Goal: Information Seeking & Learning: Learn about a topic

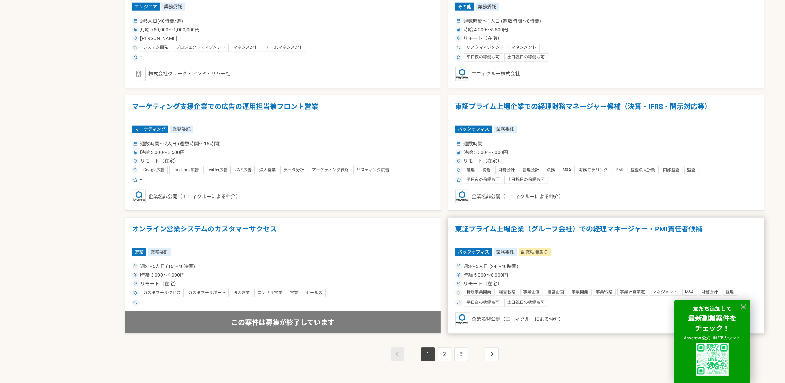
scroll to position [1140, 0]
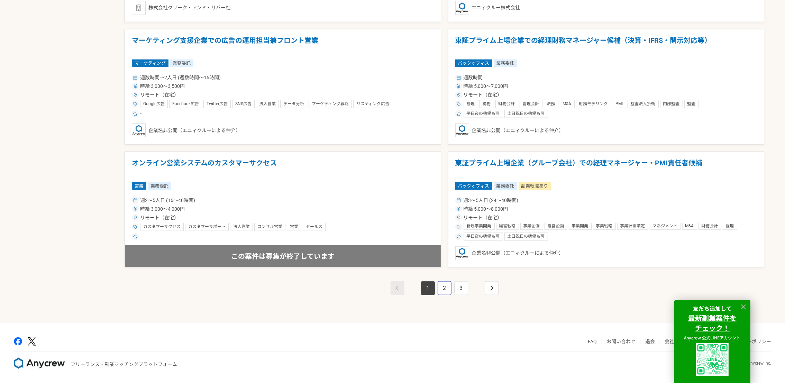
click at [439, 285] on link "2" at bounding box center [444, 288] width 14 height 14
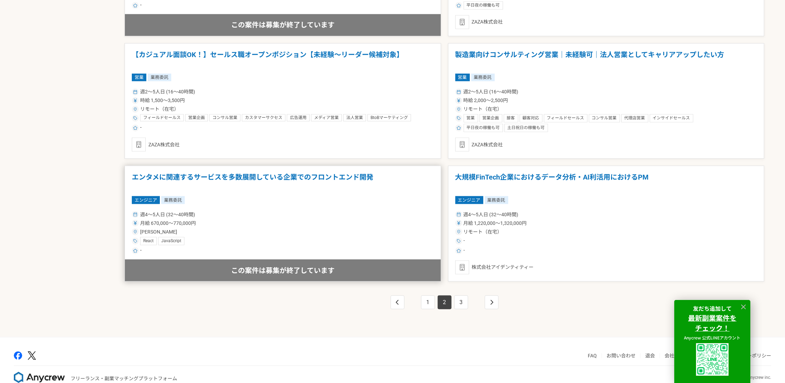
scroll to position [1140, 0]
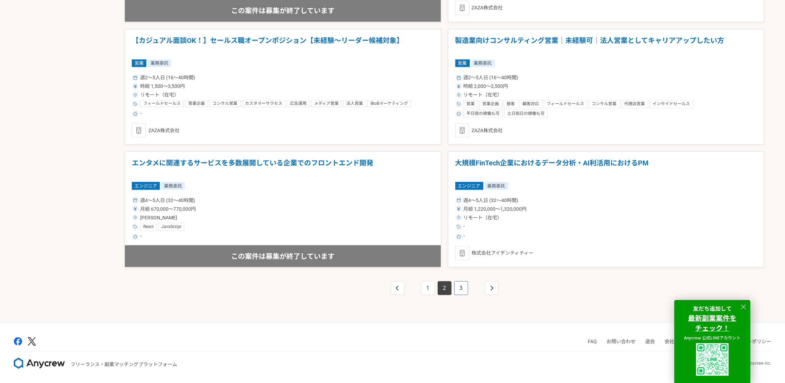
click at [460, 284] on link "3" at bounding box center [461, 288] width 14 height 14
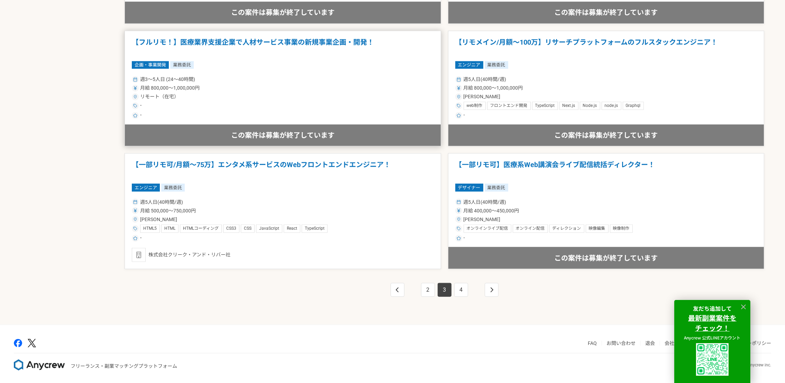
scroll to position [1140, 0]
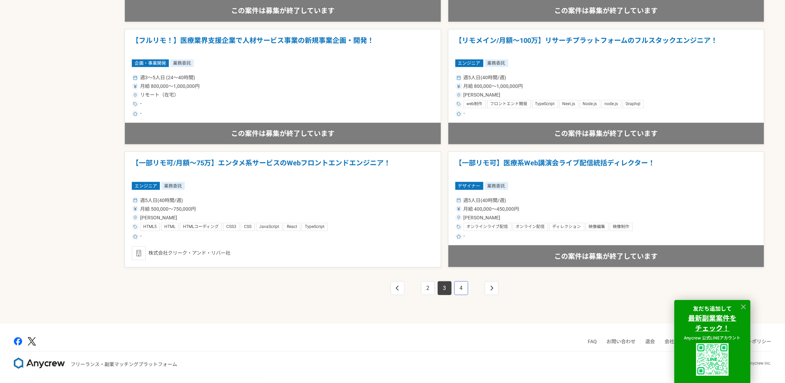
click at [460, 287] on link "4" at bounding box center [461, 288] width 14 height 14
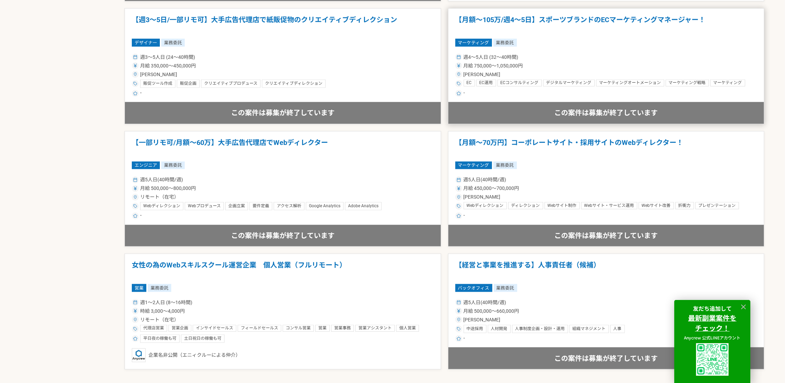
scroll to position [1140, 0]
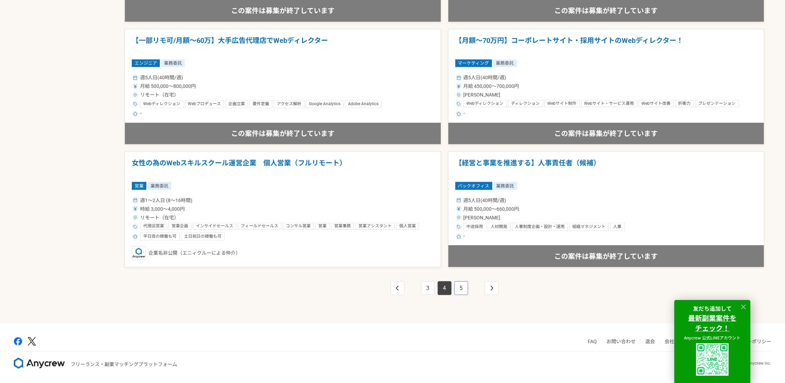
click at [460, 289] on link "5" at bounding box center [461, 288] width 14 height 14
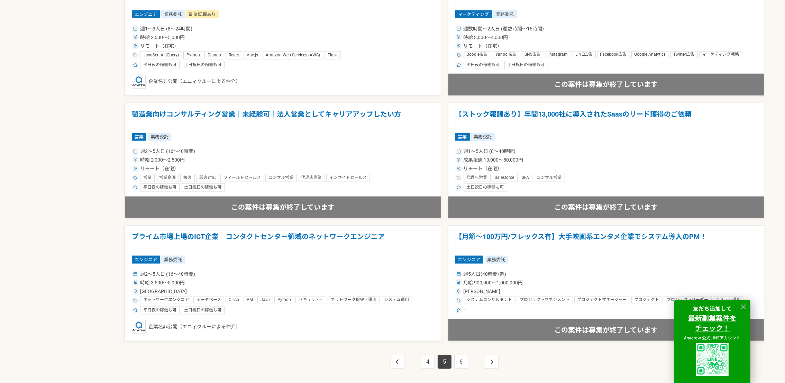
scroll to position [1140, 0]
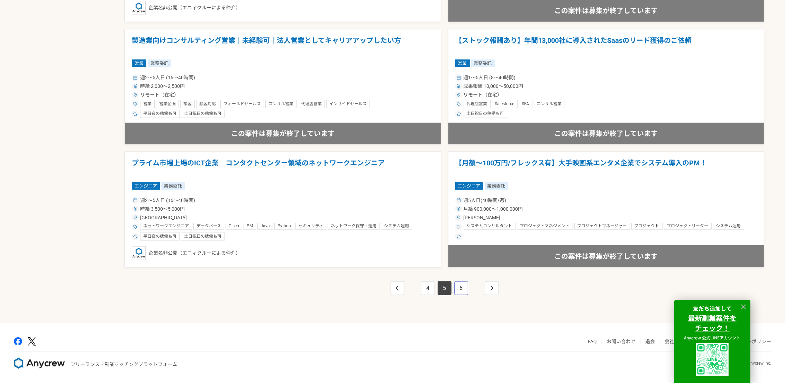
click at [464, 288] on link "6" at bounding box center [461, 288] width 14 height 14
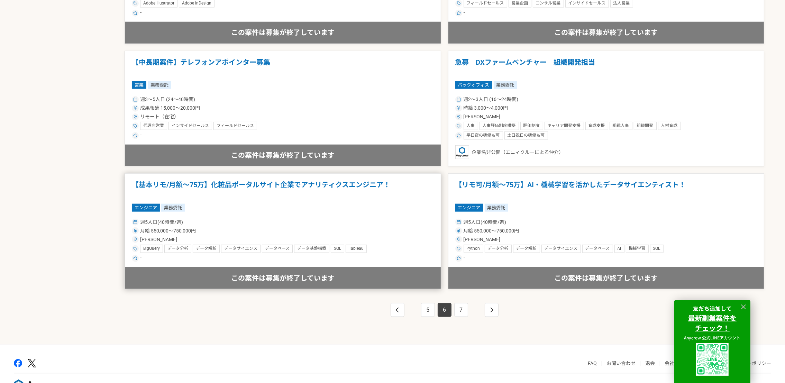
scroll to position [1140, 0]
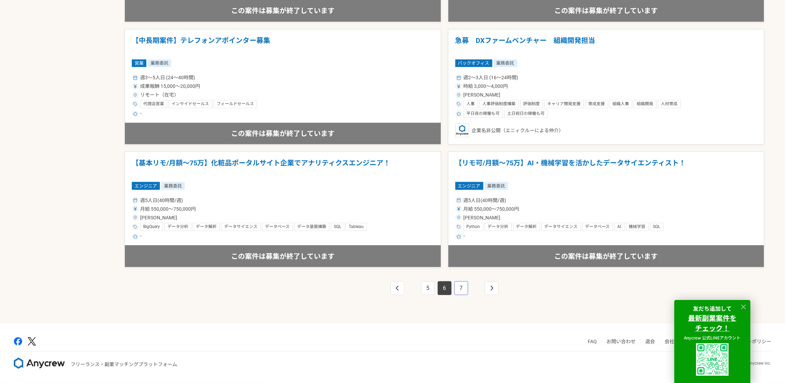
click at [459, 292] on link "7" at bounding box center [461, 288] width 14 height 14
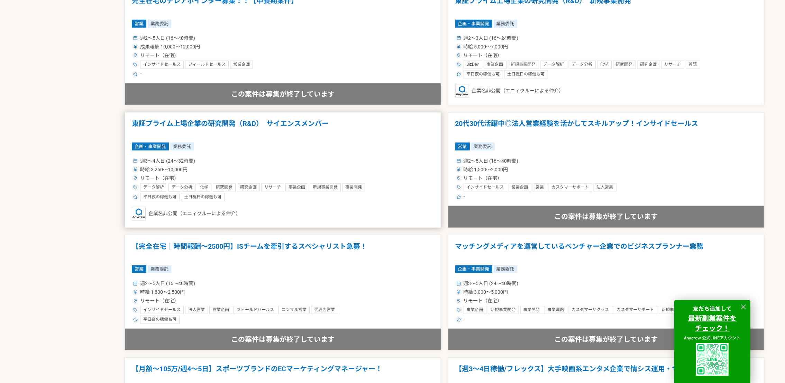
scroll to position [985, 0]
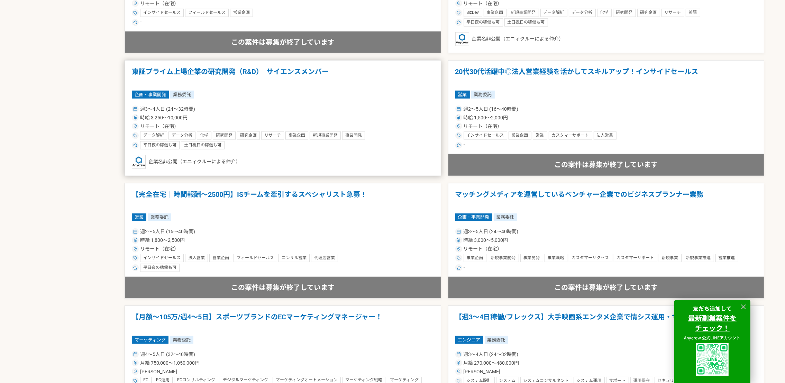
click at [239, 71] on h1 "東証プライム上場企業の研究開発（R&D）　サイエンスメンバー" at bounding box center [283, 76] width 302 height 18
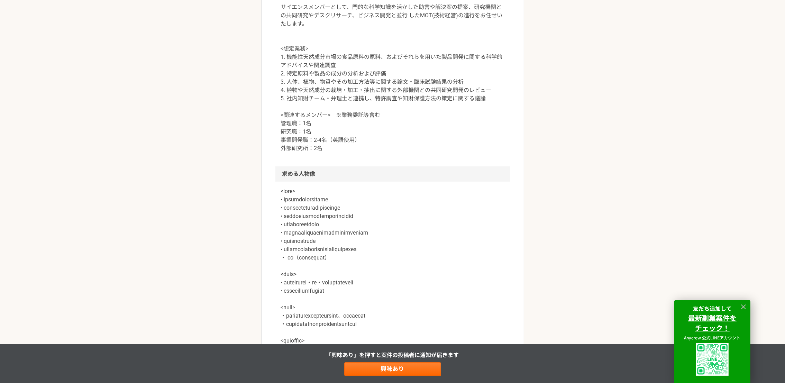
scroll to position [415, 0]
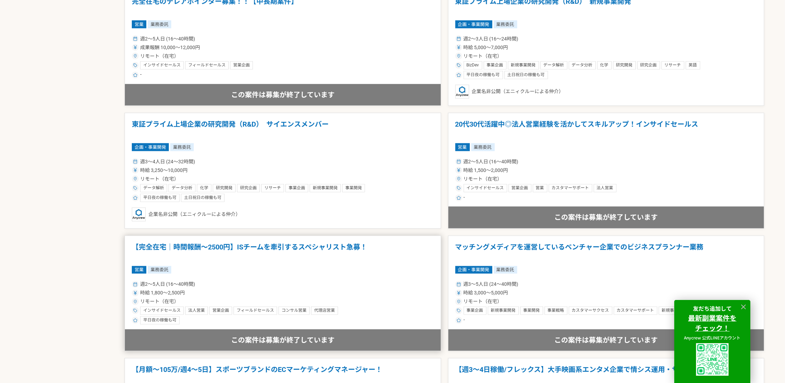
scroll to position [1140, 0]
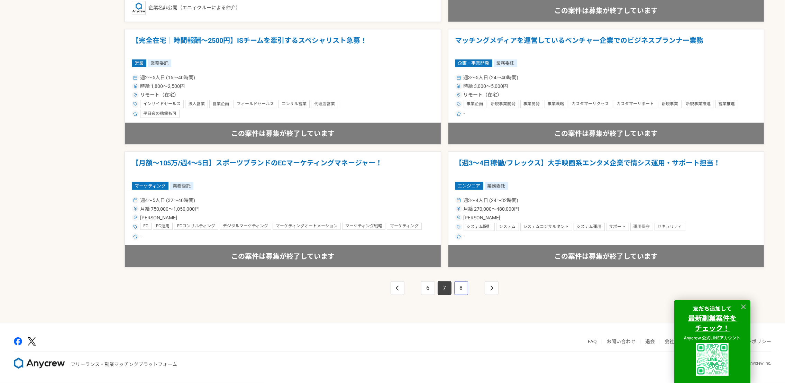
click at [460, 288] on link "8" at bounding box center [461, 288] width 14 height 14
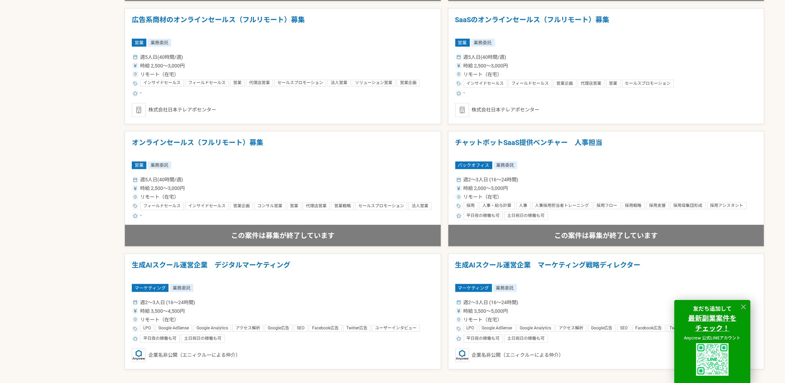
scroll to position [1140, 0]
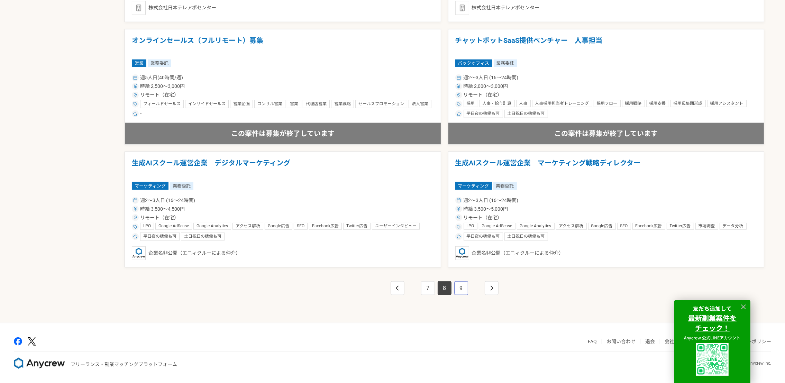
click at [460, 289] on link "9" at bounding box center [461, 288] width 14 height 14
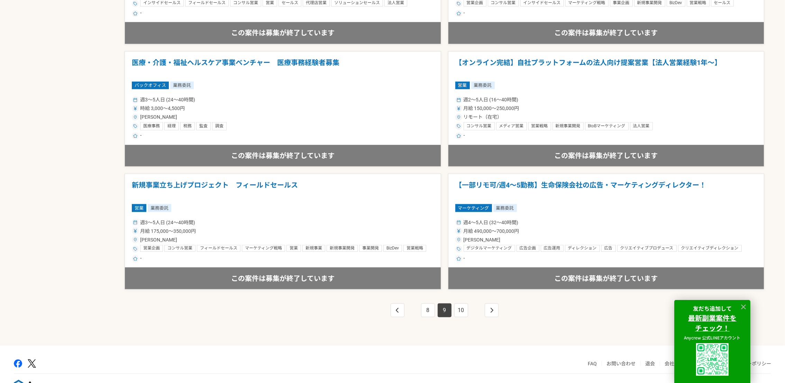
scroll to position [1140, 0]
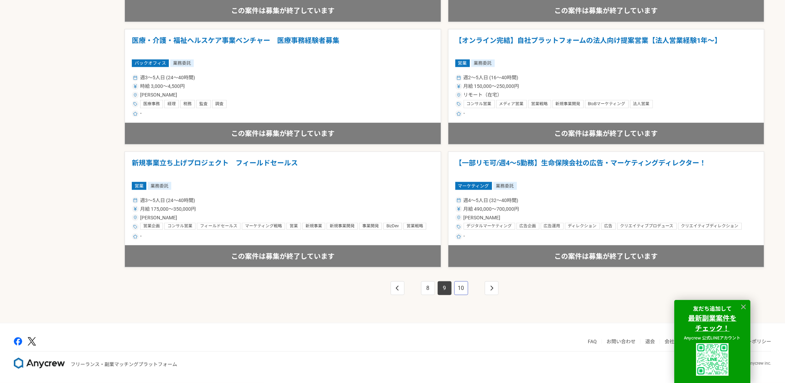
click at [457, 287] on link "10" at bounding box center [461, 288] width 14 height 14
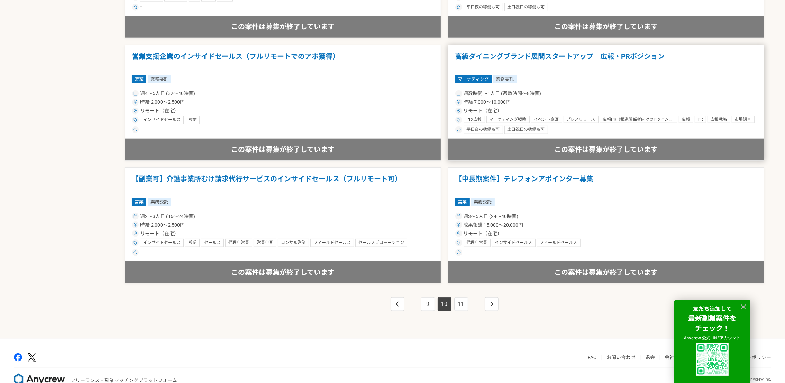
scroll to position [1140, 0]
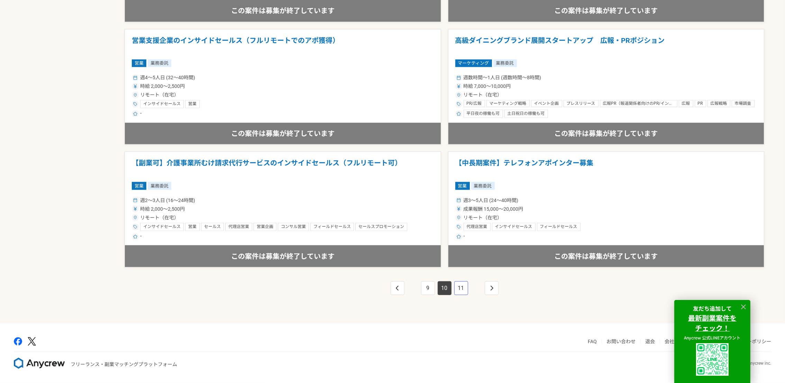
click at [467, 290] on link "11" at bounding box center [461, 288] width 14 height 14
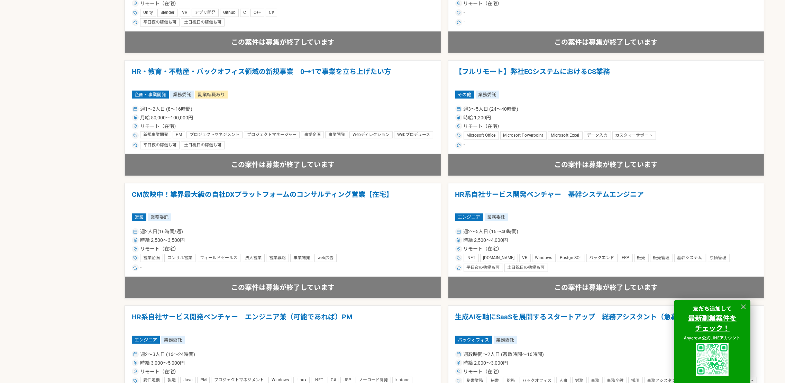
scroll to position [1140, 0]
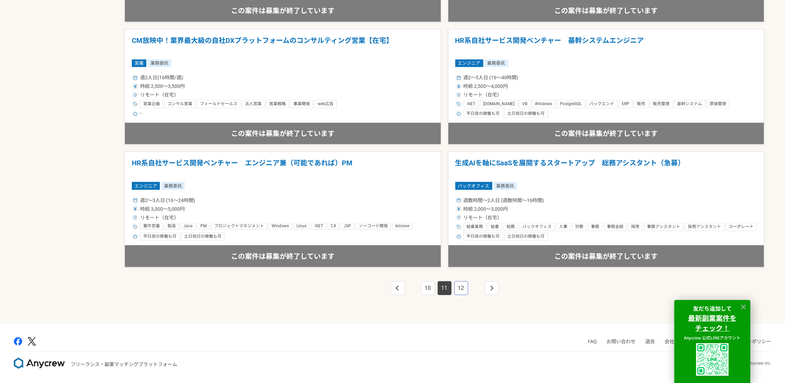
click at [461, 283] on link "12" at bounding box center [461, 288] width 14 height 14
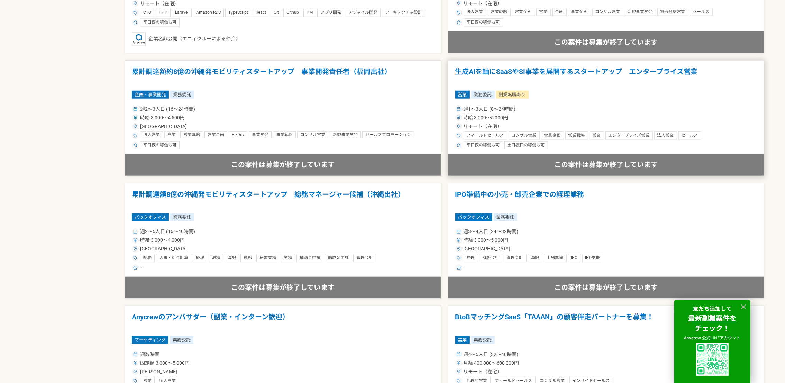
scroll to position [1140, 0]
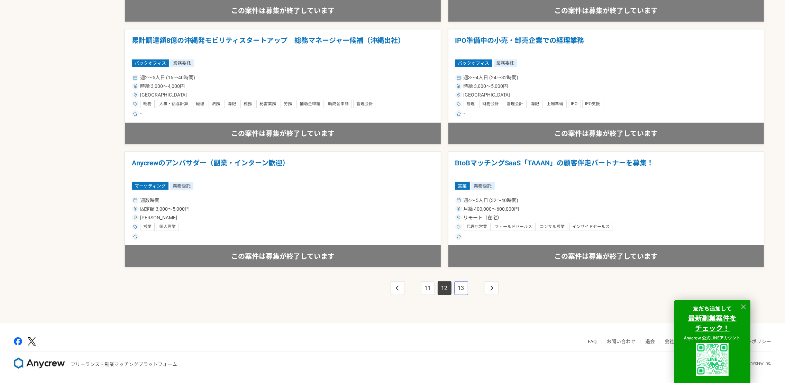
click at [466, 289] on link "13" at bounding box center [461, 288] width 14 height 14
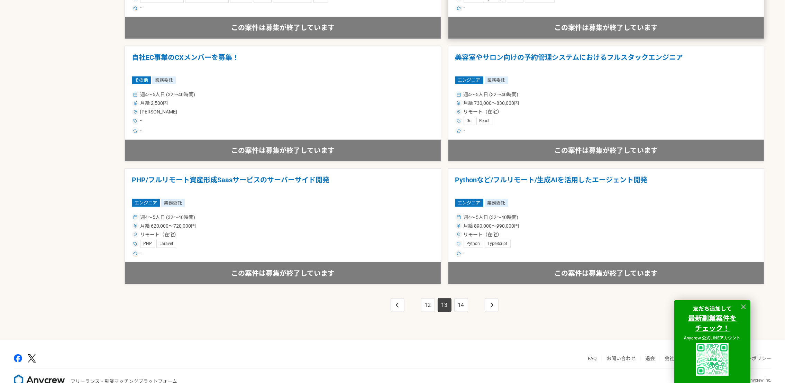
scroll to position [1140, 0]
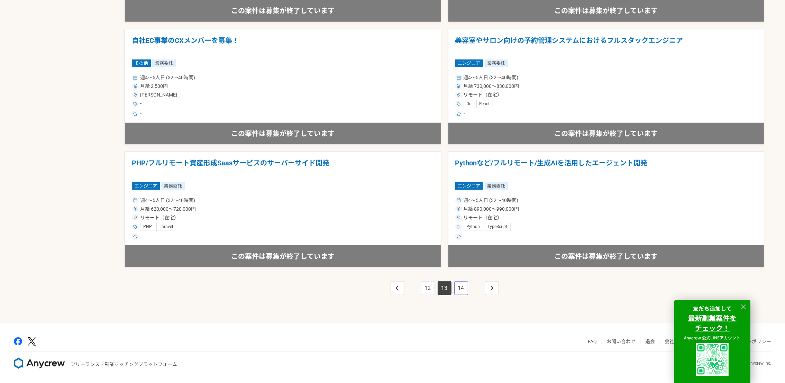
click at [458, 291] on link "14" at bounding box center [461, 288] width 14 height 14
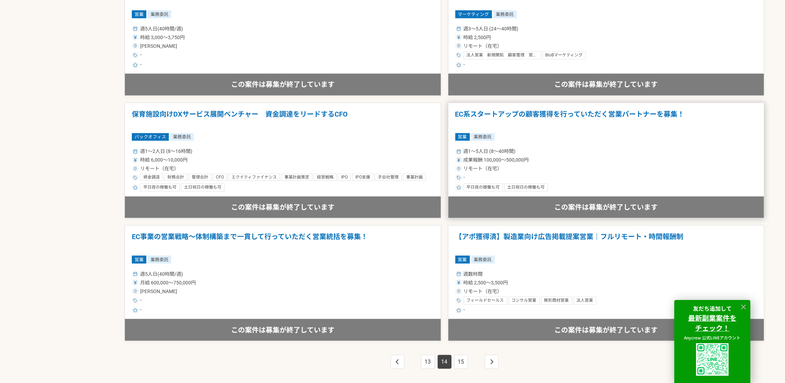
scroll to position [1140, 0]
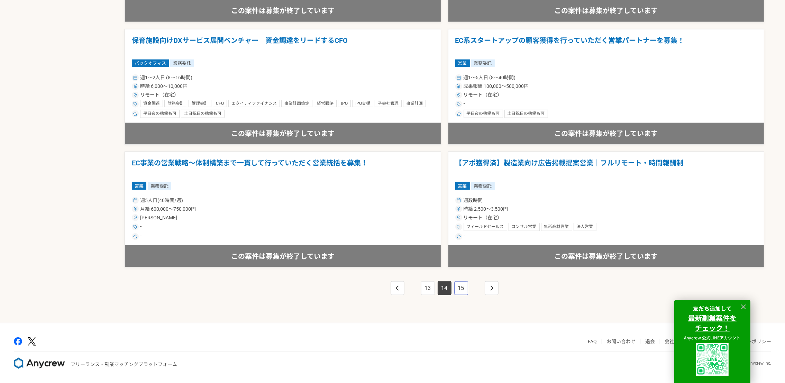
click at [461, 287] on link "15" at bounding box center [461, 288] width 14 height 14
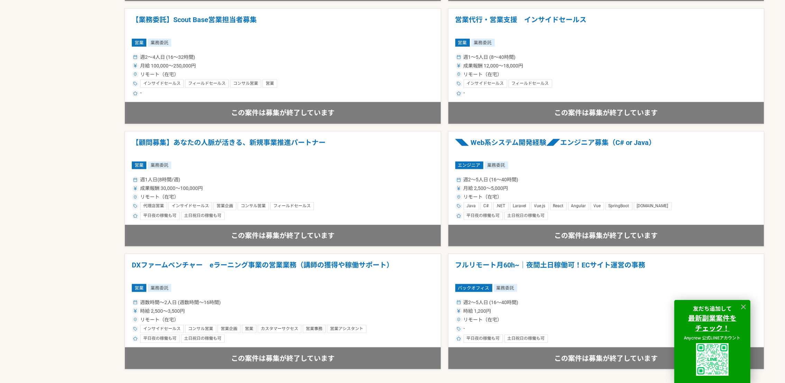
scroll to position [1140, 0]
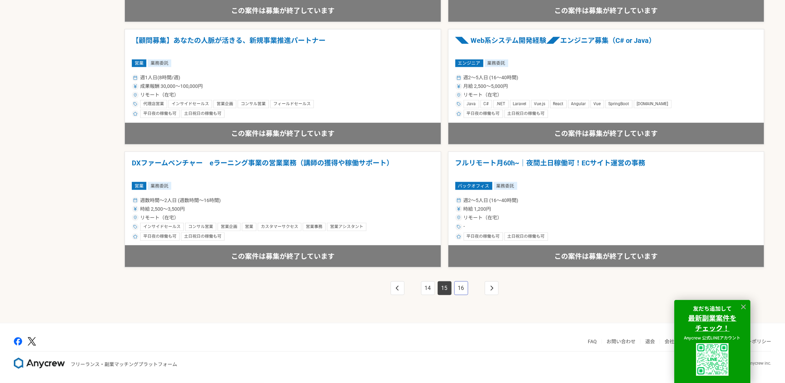
click at [460, 290] on link "16" at bounding box center [461, 288] width 14 height 14
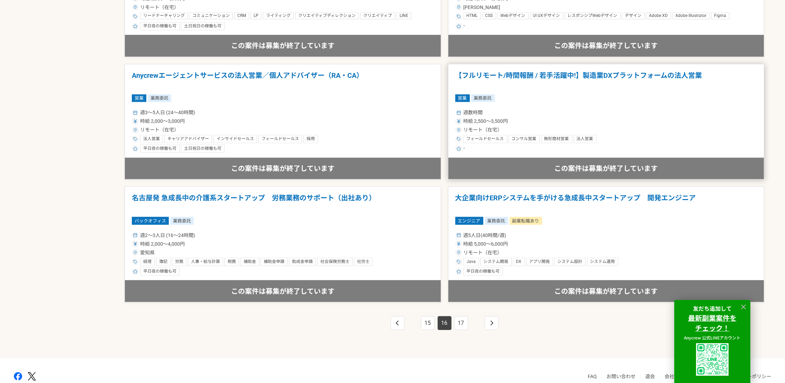
scroll to position [1140, 0]
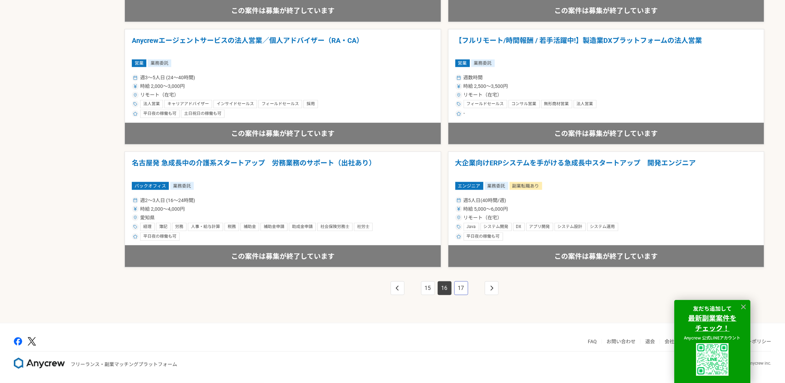
click at [454, 290] on link "17" at bounding box center [461, 288] width 14 height 14
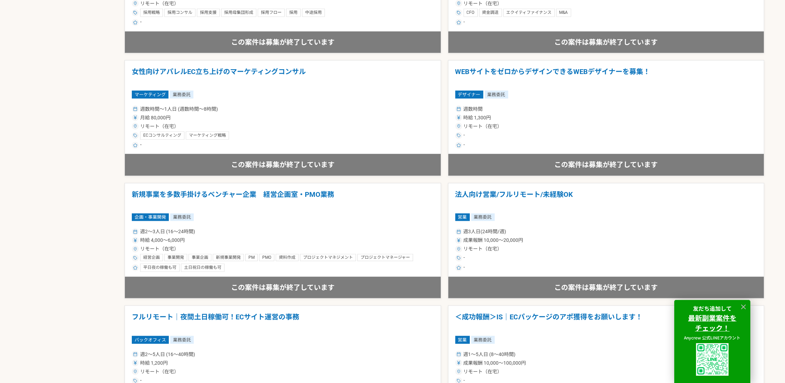
scroll to position [1140, 0]
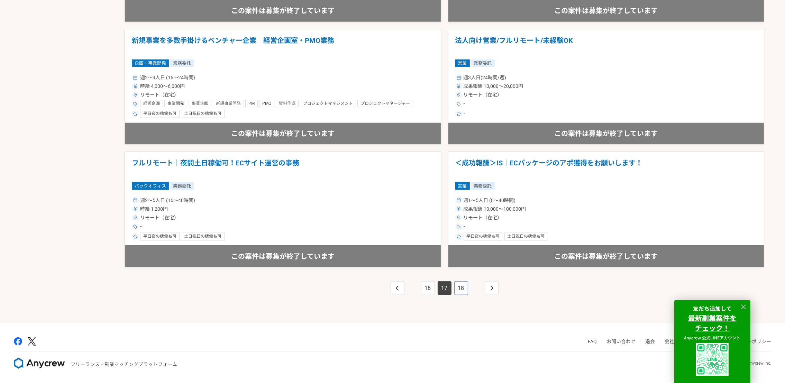
click at [462, 293] on link "18" at bounding box center [461, 288] width 14 height 14
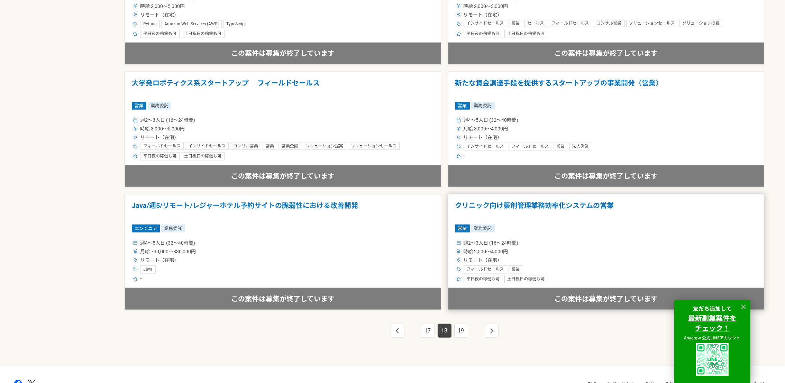
scroll to position [1140, 0]
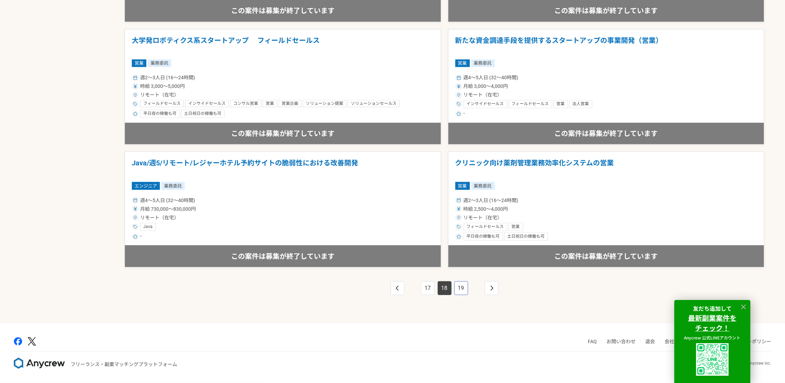
click at [465, 290] on link "19" at bounding box center [461, 288] width 14 height 14
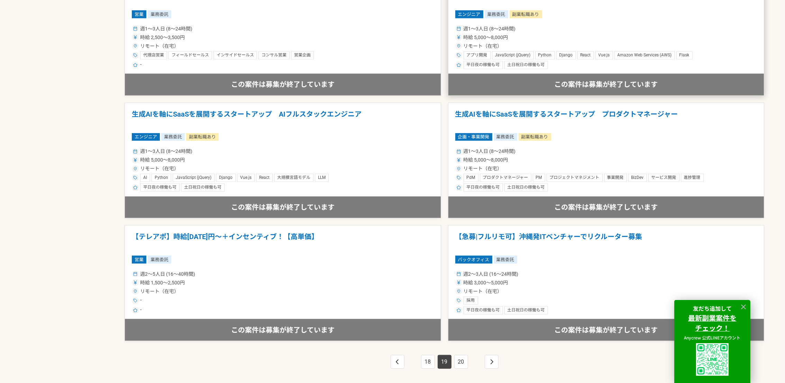
scroll to position [1140, 0]
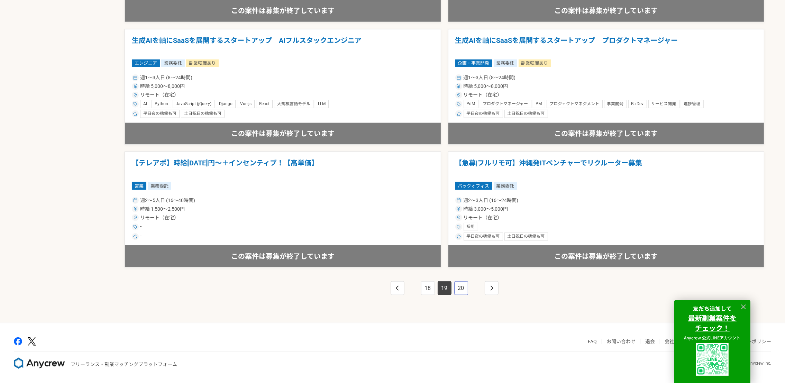
click at [462, 288] on link "20" at bounding box center [461, 288] width 14 height 14
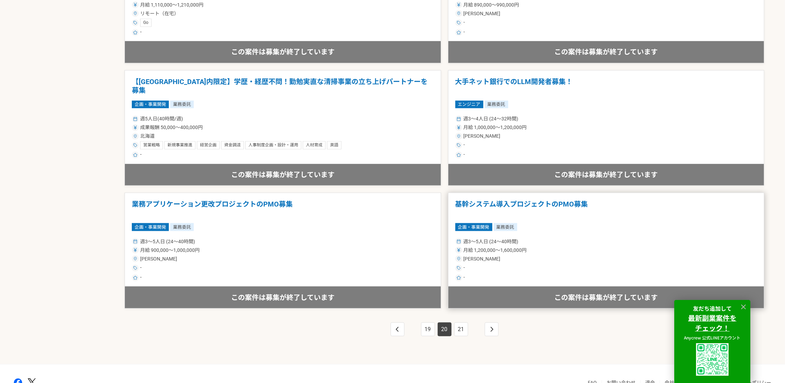
scroll to position [1140, 0]
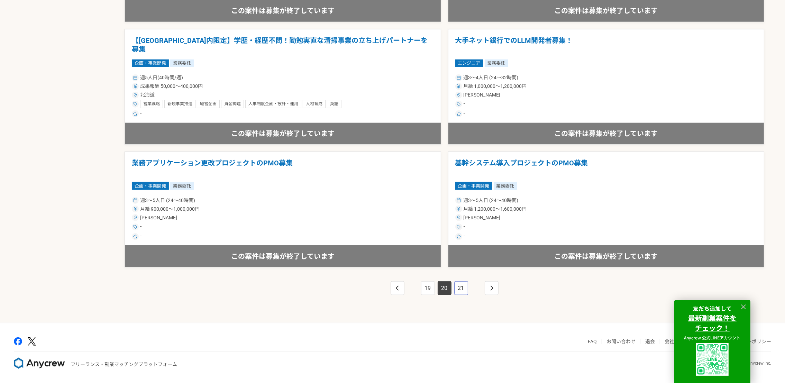
click at [457, 288] on link "21" at bounding box center [461, 288] width 14 height 14
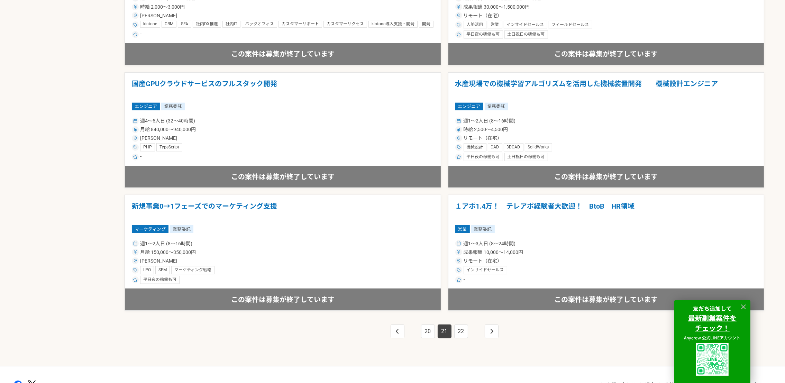
scroll to position [1140, 0]
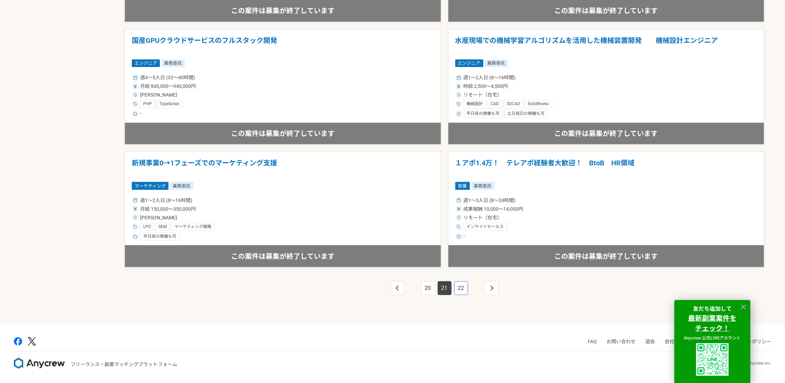
click at [460, 289] on link "22" at bounding box center [461, 288] width 14 height 14
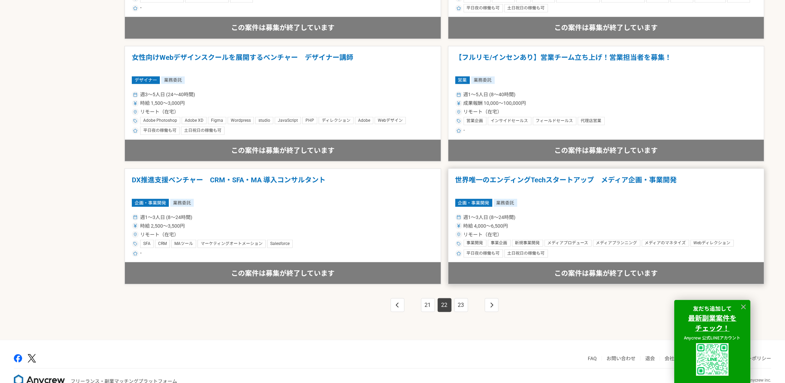
scroll to position [1140, 0]
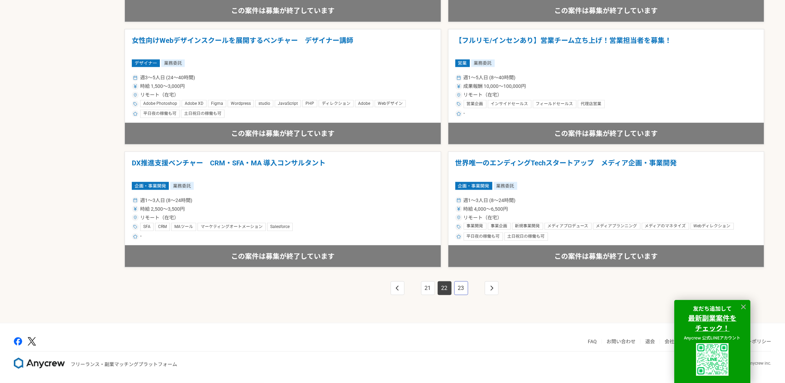
click at [458, 288] on link "23" at bounding box center [461, 288] width 14 height 14
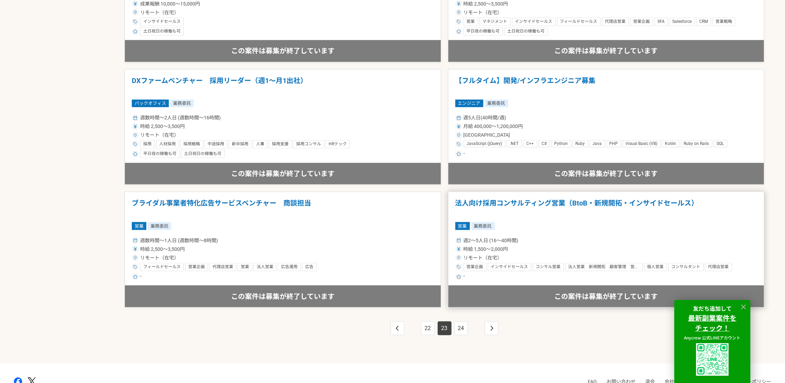
scroll to position [1140, 0]
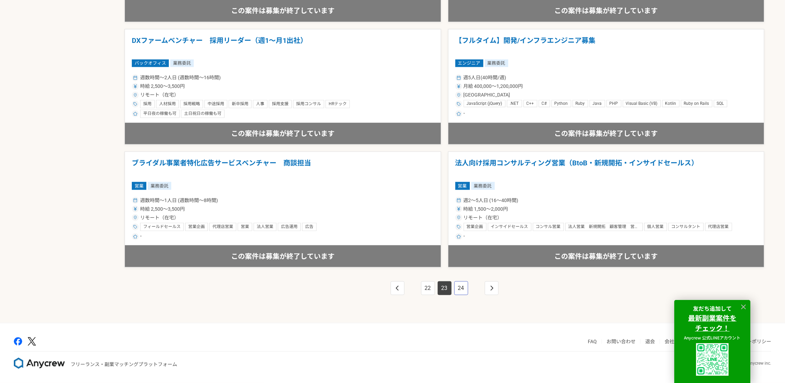
drag, startPoint x: 455, startPoint y: 291, endPoint x: 474, endPoint y: 287, distance: 19.5
click at [455, 291] on link "24" at bounding box center [461, 288] width 14 height 14
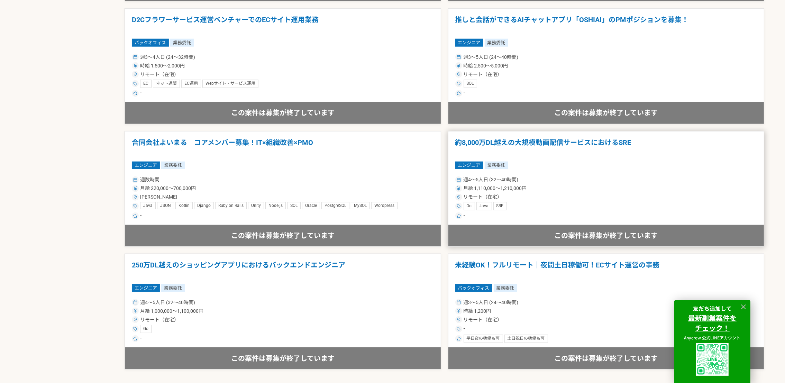
scroll to position [1140, 0]
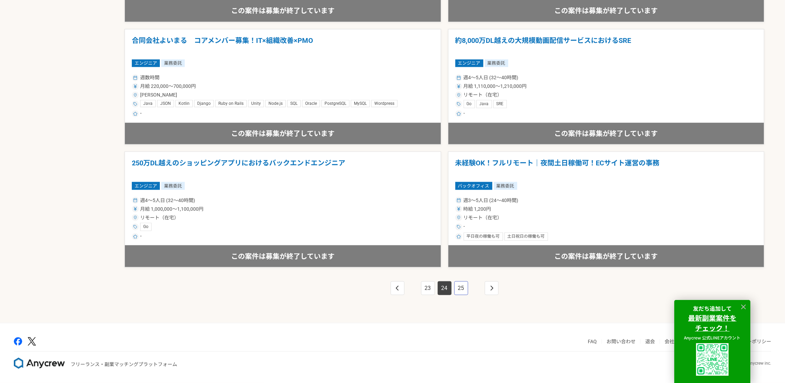
click at [462, 290] on link "25" at bounding box center [461, 288] width 14 height 14
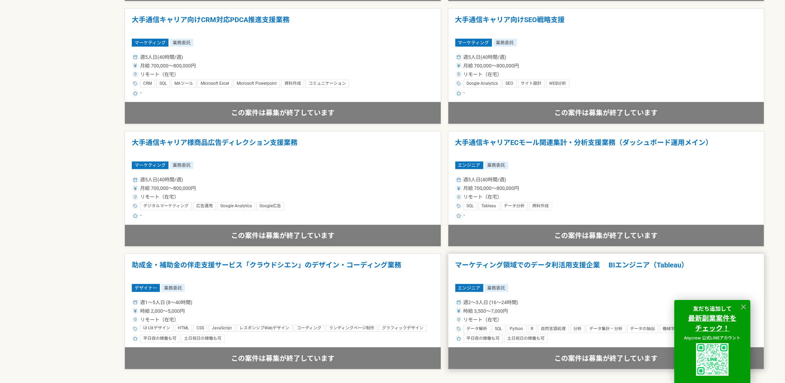
scroll to position [1140, 0]
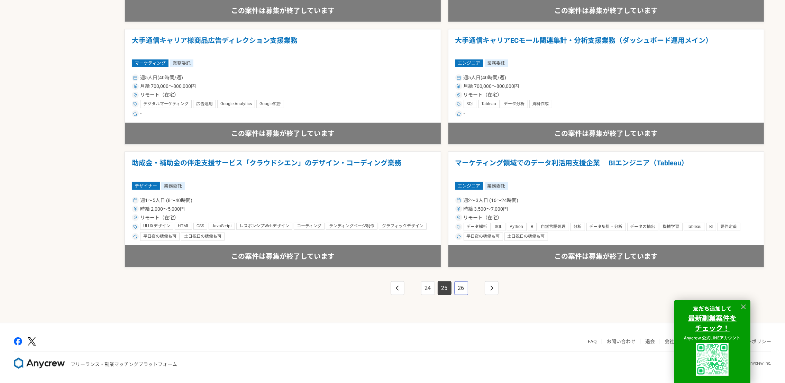
click at [462, 288] on link "26" at bounding box center [461, 288] width 14 height 14
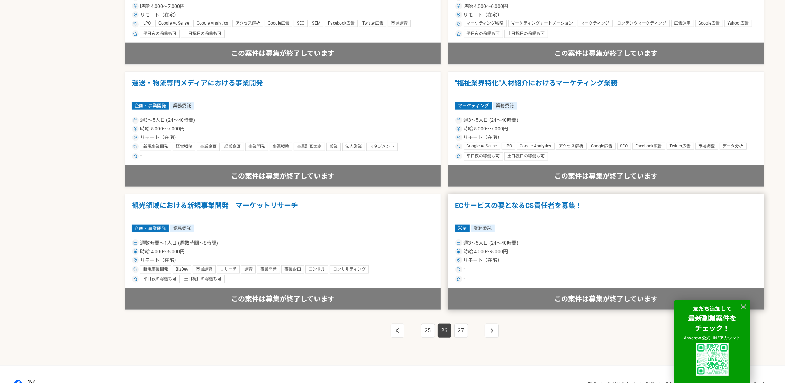
scroll to position [1140, 0]
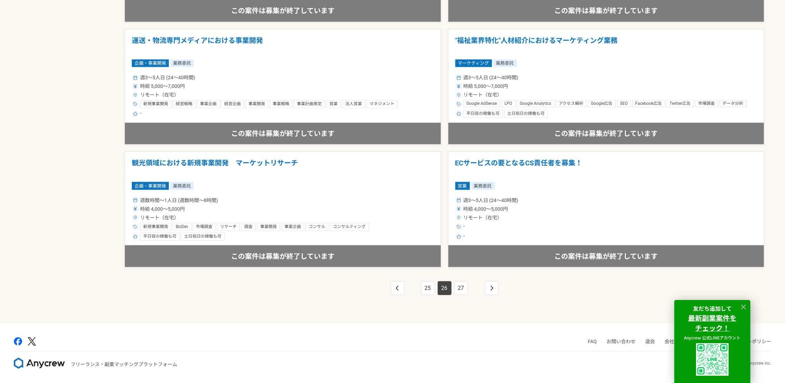
click at [458, 296] on div "25 26 27" at bounding box center [443, 294] width 639 height 55
click at [463, 292] on link "27" at bounding box center [461, 288] width 14 height 14
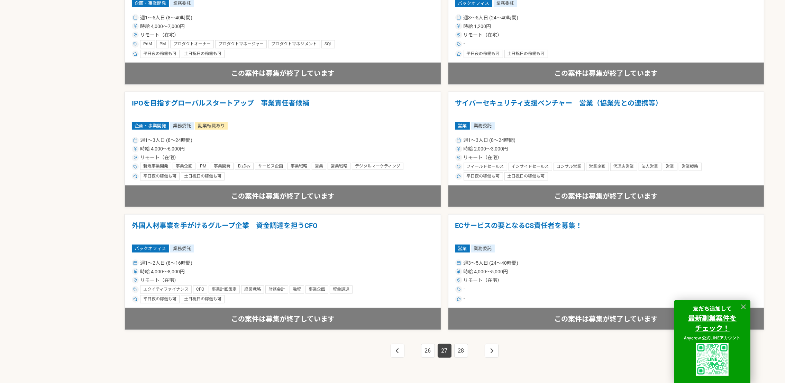
scroll to position [1140, 0]
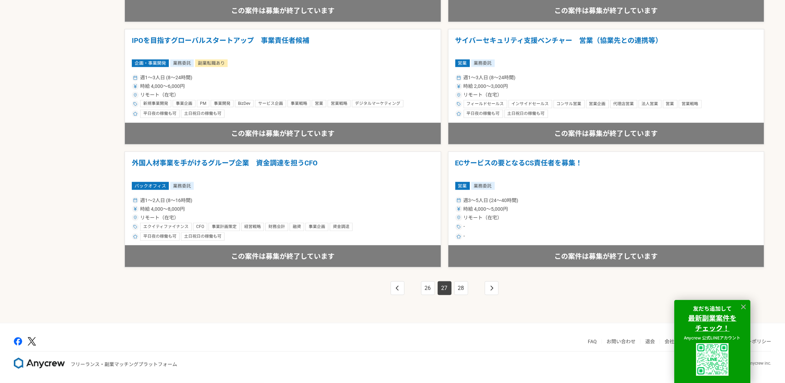
click at [462, 295] on div "26 27 28" at bounding box center [443, 294] width 639 height 55
click at [461, 294] on link "28" at bounding box center [461, 288] width 14 height 14
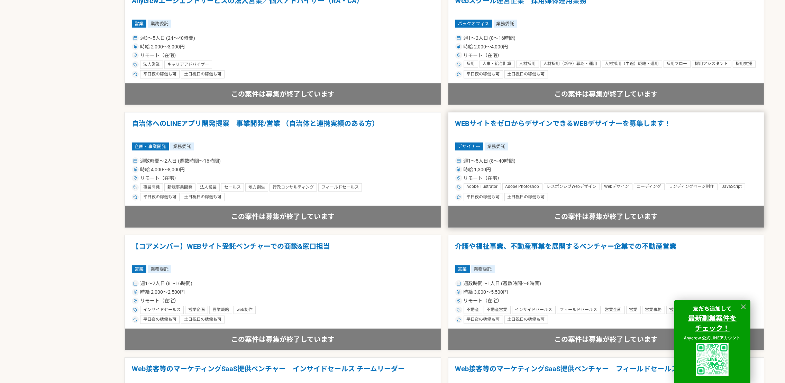
scroll to position [1140, 0]
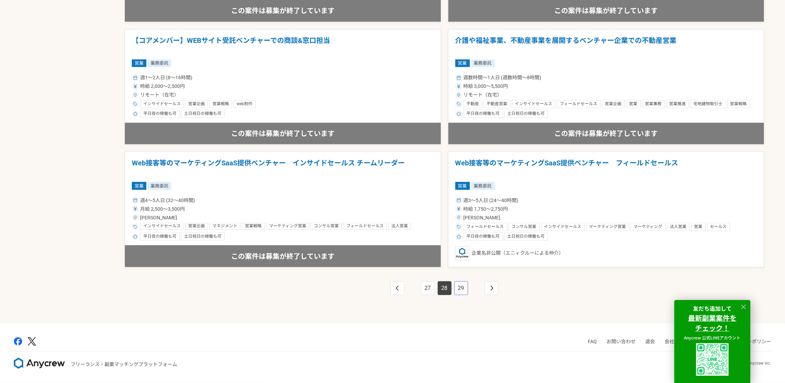
click at [464, 290] on link "29" at bounding box center [461, 288] width 14 height 14
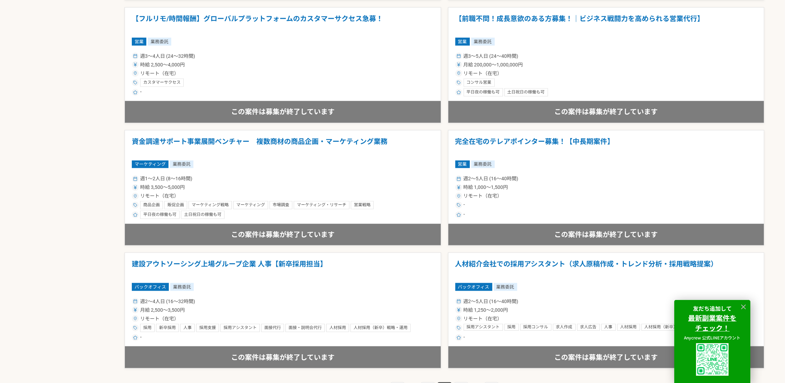
scroll to position [1140, 0]
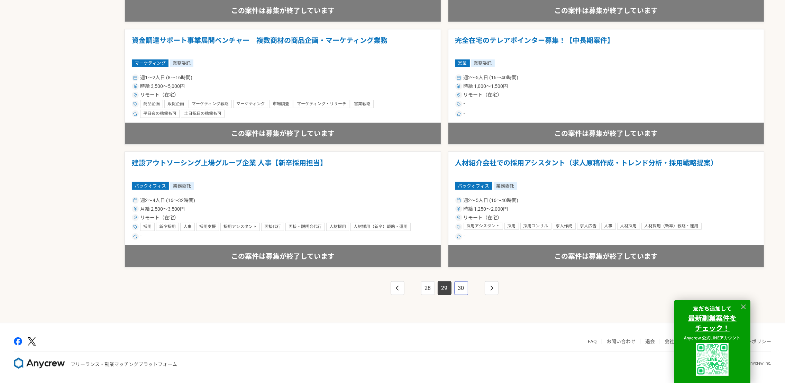
click at [464, 290] on link "30" at bounding box center [461, 288] width 14 height 14
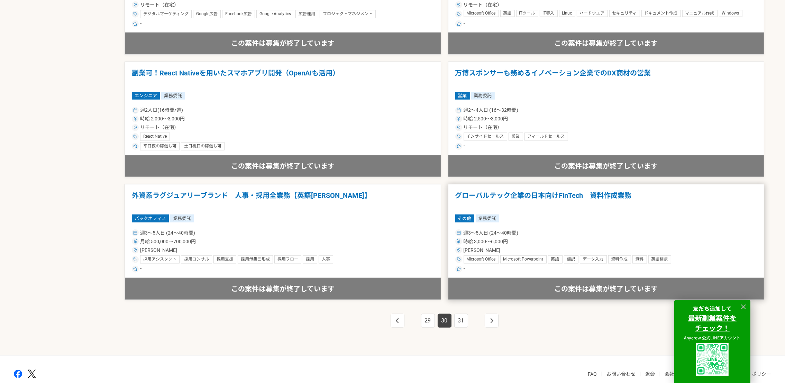
scroll to position [1140, 0]
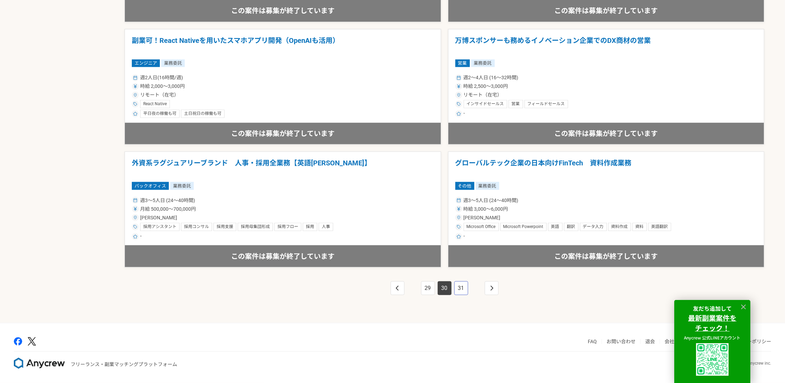
click at [465, 294] on link "31" at bounding box center [461, 288] width 14 height 14
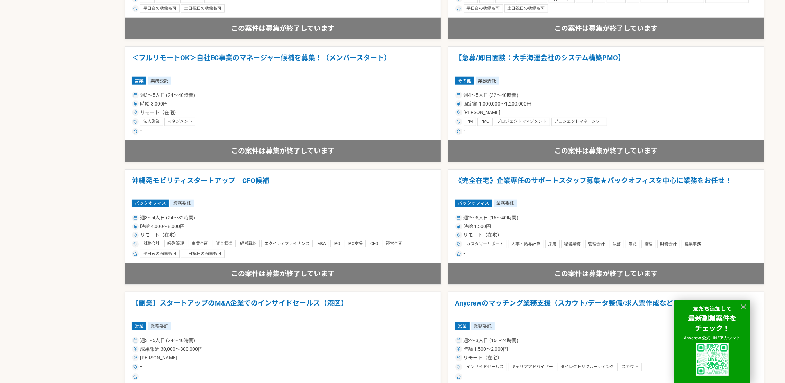
scroll to position [1140, 0]
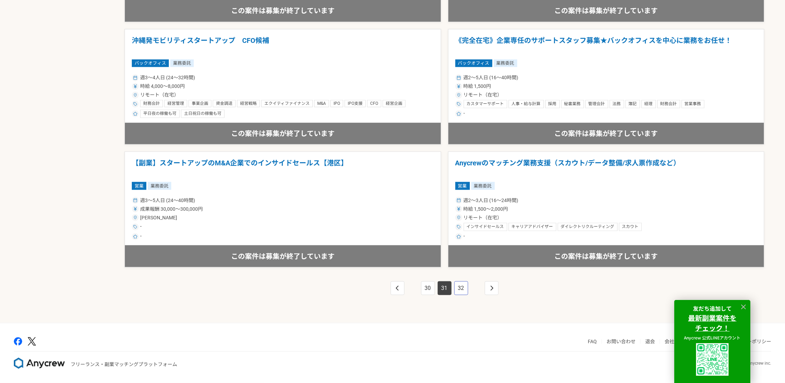
click at [464, 285] on link "32" at bounding box center [461, 288] width 14 height 14
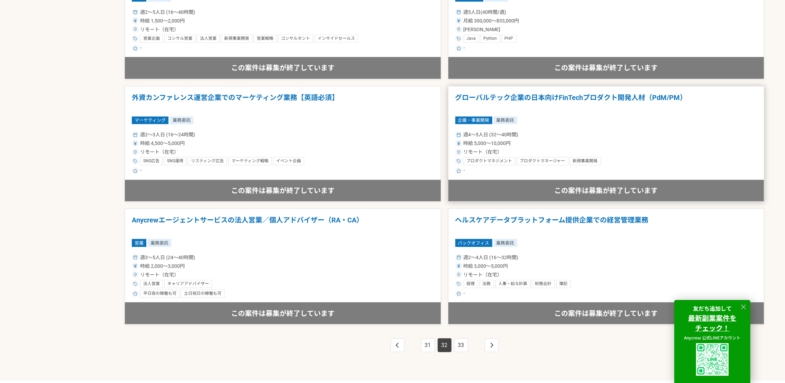
scroll to position [1140, 0]
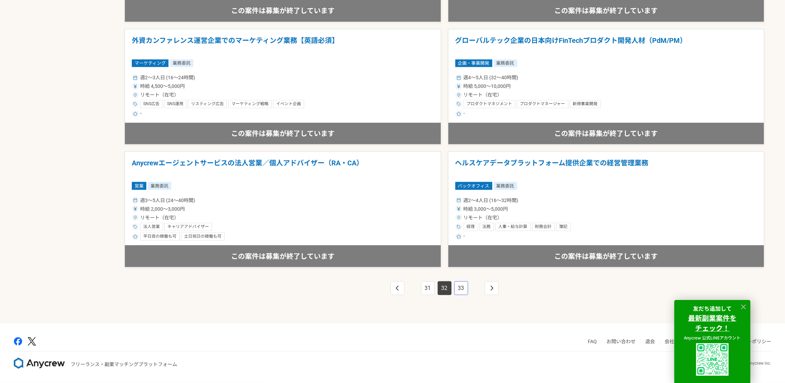
click at [463, 286] on link "33" at bounding box center [461, 288] width 14 height 14
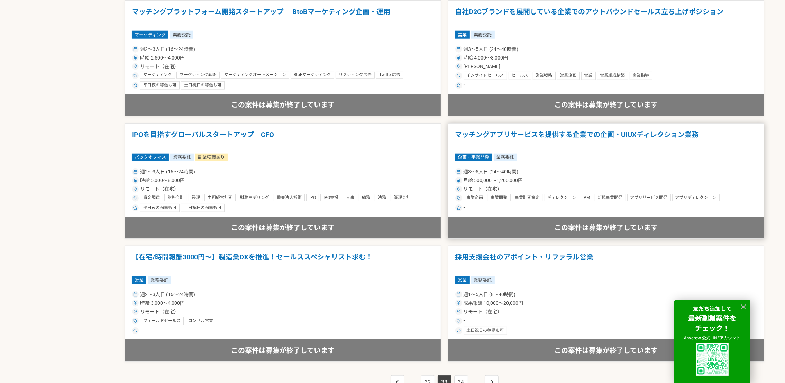
scroll to position [1140, 0]
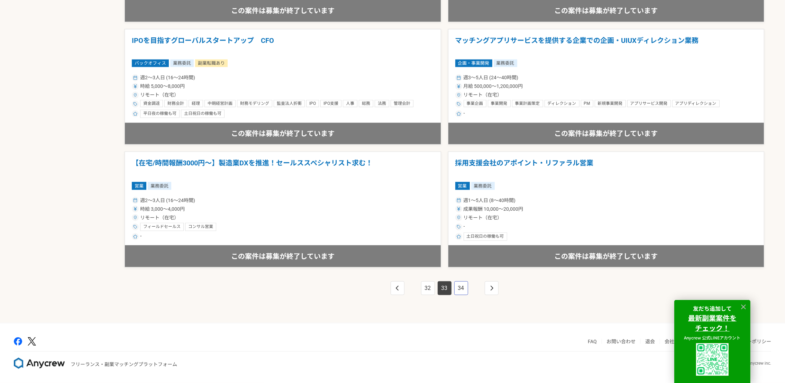
click at [456, 293] on link "34" at bounding box center [461, 288] width 14 height 14
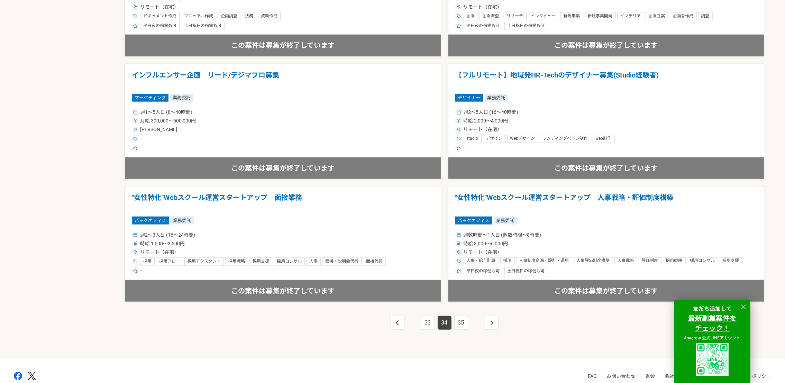
scroll to position [1140, 0]
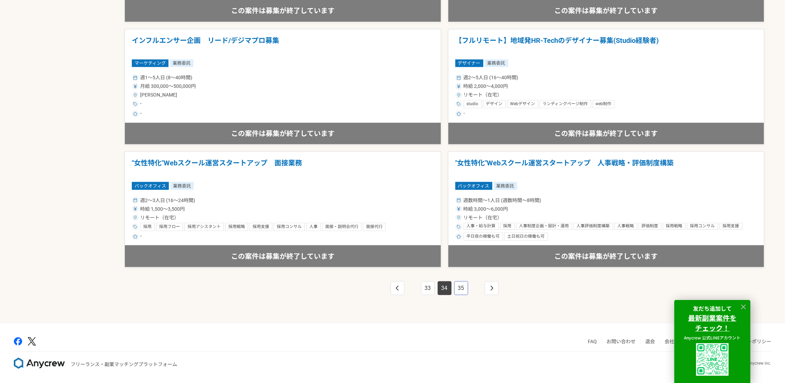
click at [461, 288] on link "35" at bounding box center [461, 288] width 14 height 14
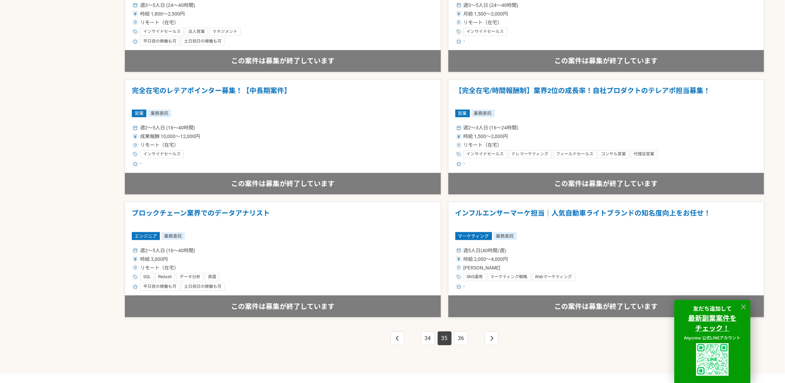
scroll to position [1140, 0]
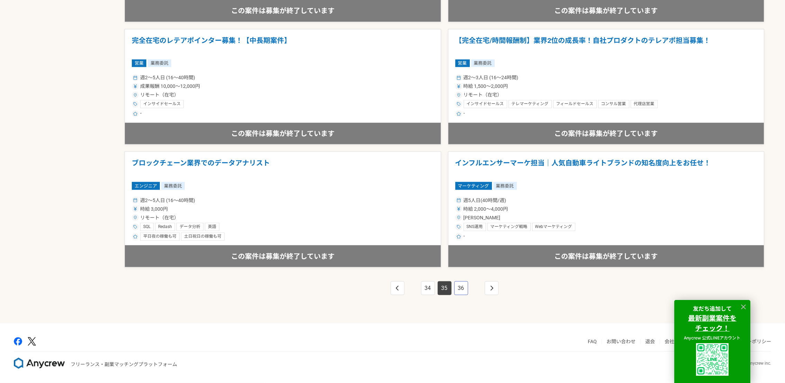
click at [460, 284] on link "36" at bounding box center [461, 288] width 14 height 14
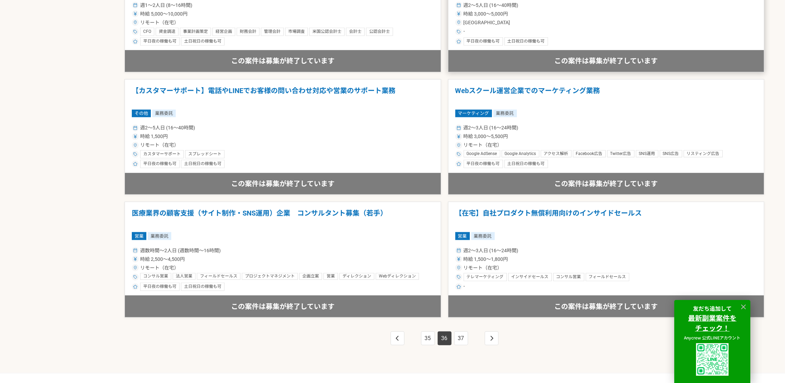
scroll to position [1140, 0]
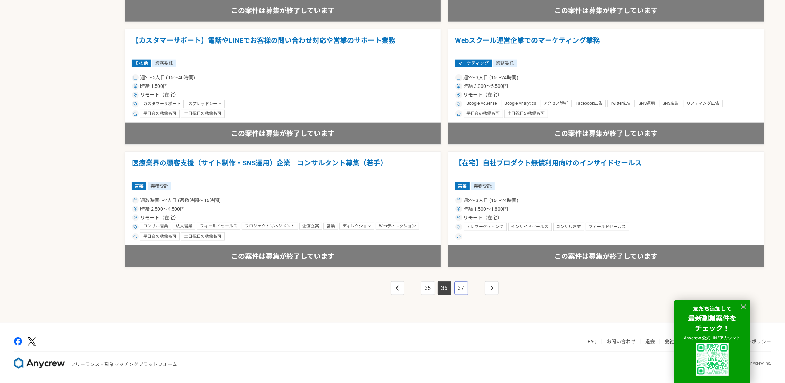
click at [460, 286] on link "37" at bounding box center [461, 288] width 14 height 14
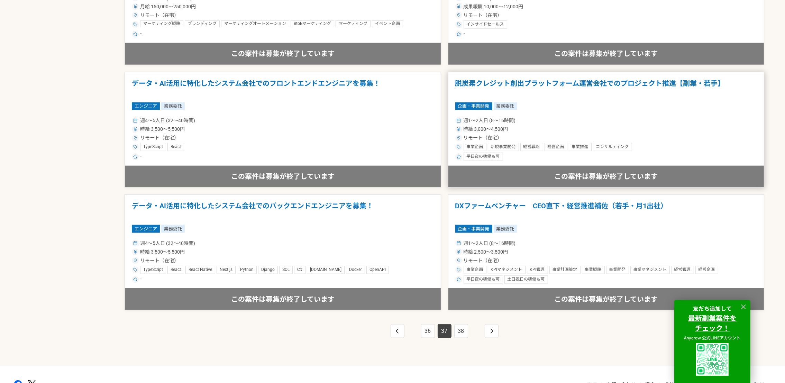
scroll to position [1140, 0]
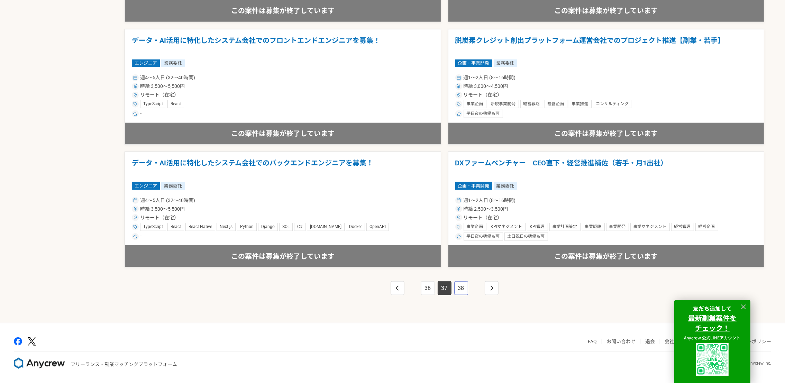
click at [457, 291] on link "38" at bounding box center [461, 288] width 14 height 14
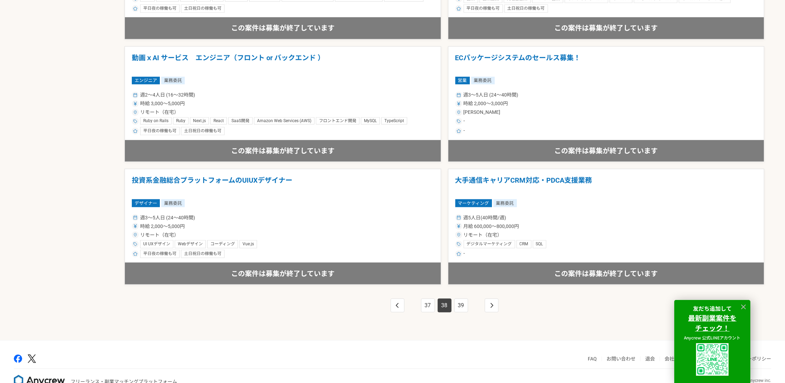
scroll to position [1140, 0]
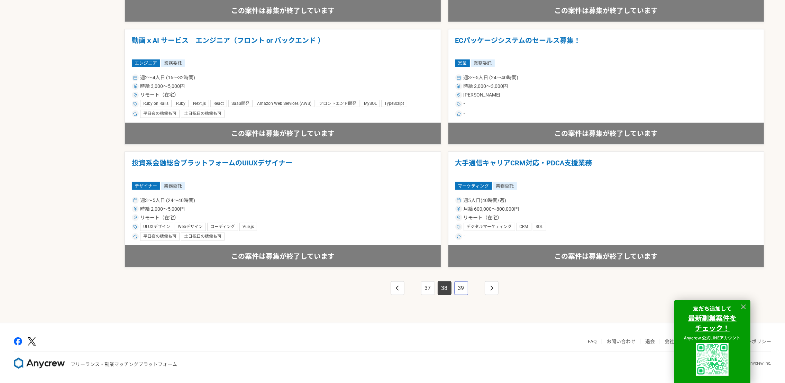
click at [462, 285] on link "39" at bounding box center [461, 288] width 14 height 14
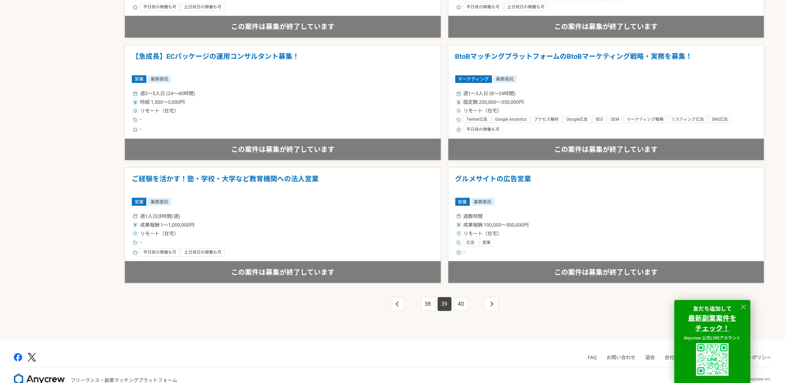
scroll to position [1140, 0]
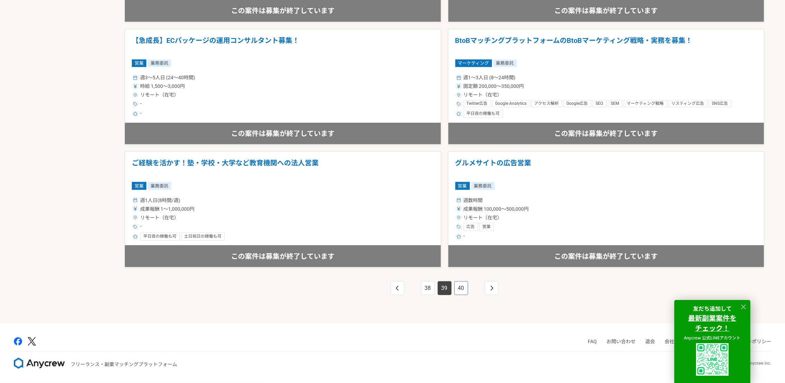
click at [461, 284] on link "40" at bounding box center [461, 288] width 14 height 14
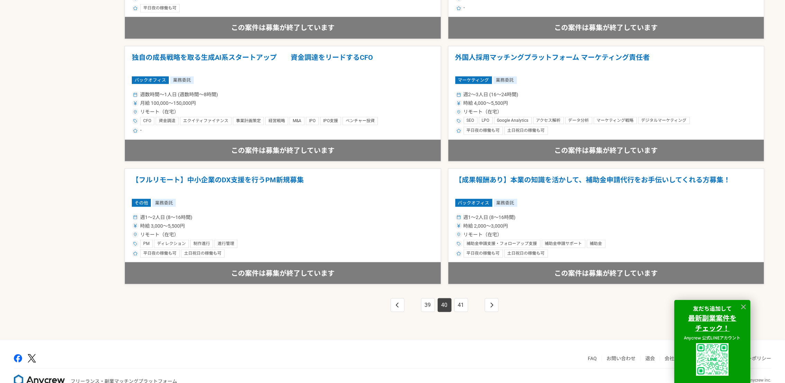
scroll to position [1140, 0]
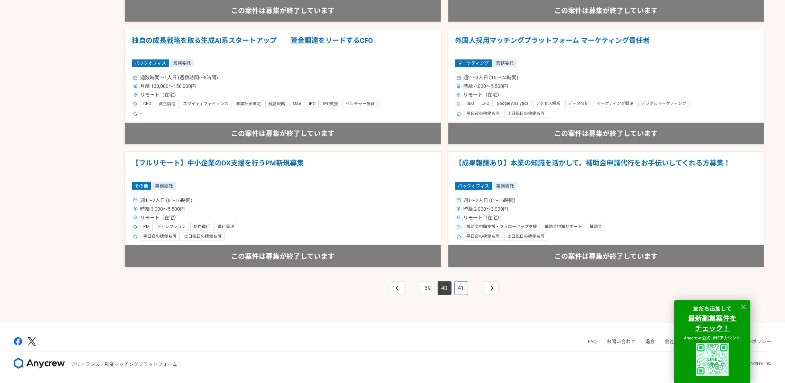
click at [460, 287] on link "41" at bounding box center [461, 288] width 14 height 14
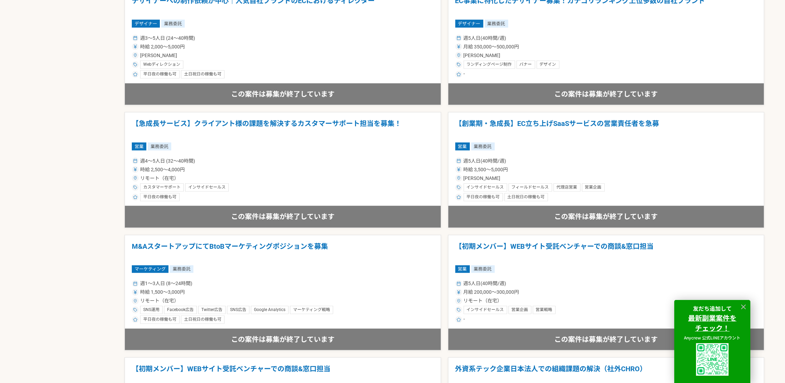
scroll to position [1140, 0]
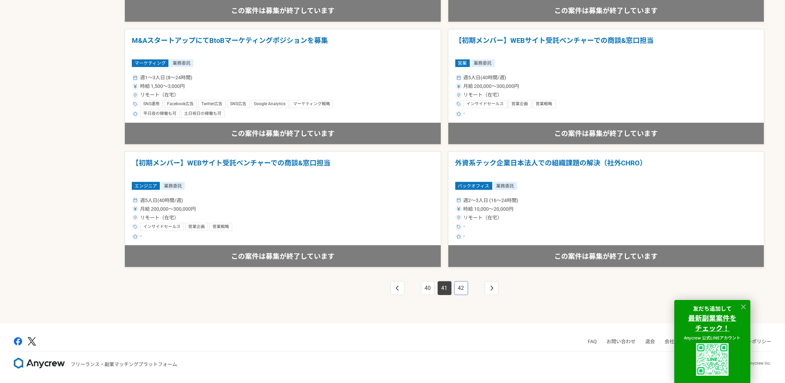
click at [460, 288] on link "42" at bounding box center [461, 288] width 14 height 14
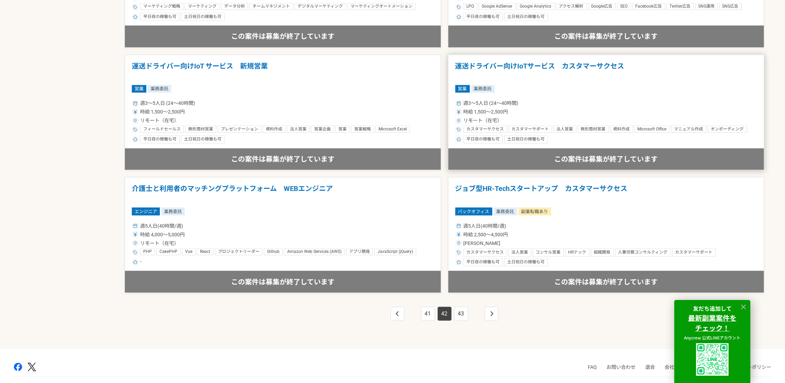
scroll to position [1140, 0]
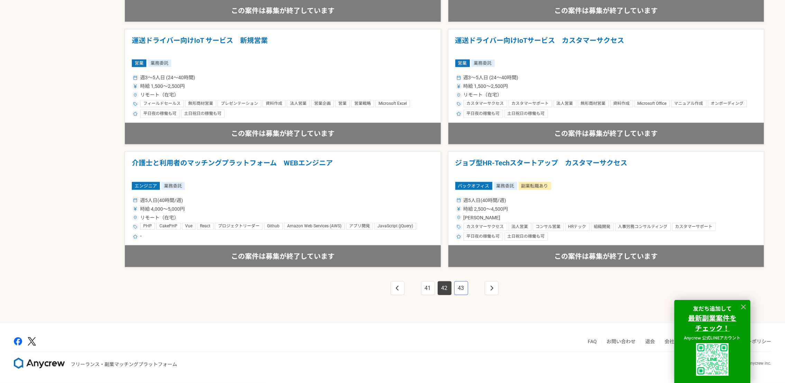
click at [460, 286] on link "43" at bounding box center [461, 288] width 14 height 14
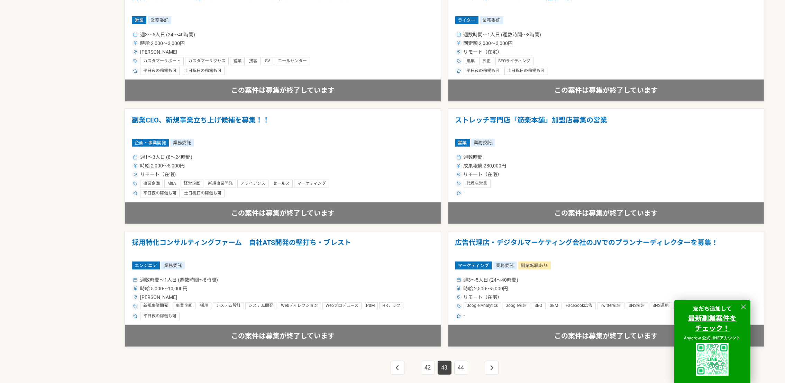
scroll to position [1140, 0]
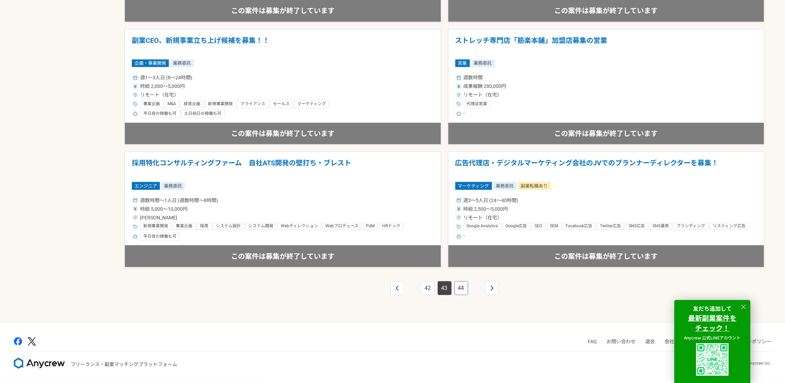
click at [460, 286] on link "44" at bounding box center [461, 288] width 14 height 14
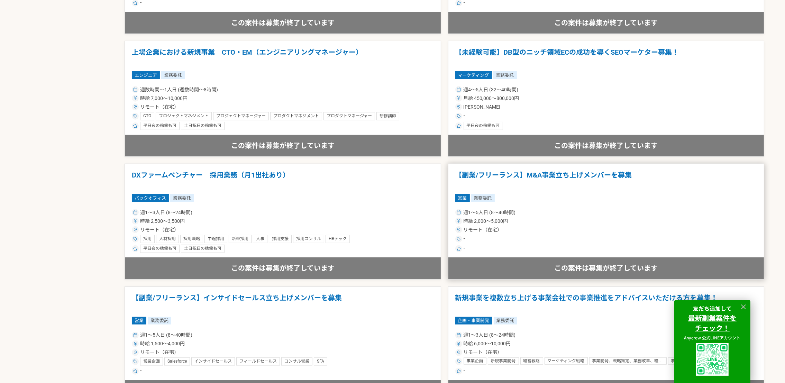
scroll to position [1140, 0]
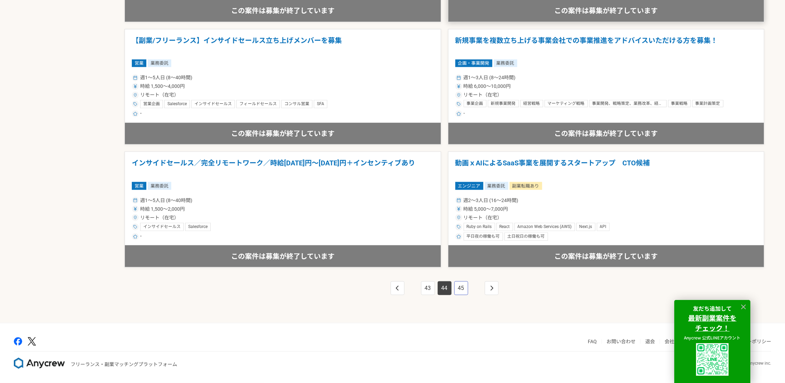
click at [459, 286] on link "45" at bounding box center [461, 288] width 14 height 14
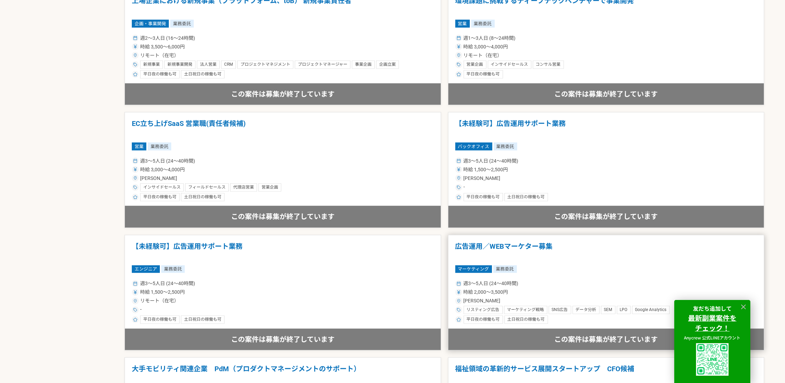
scroll to position [1140, 0]
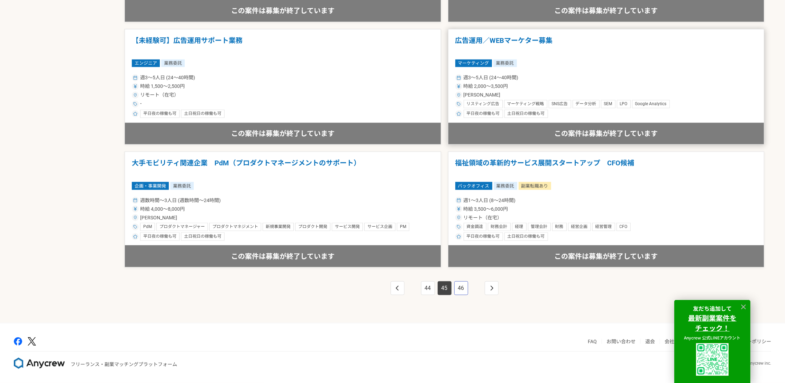
click at [459, 285] on link "46" at bounding box center [461, 288] width 14 height 14
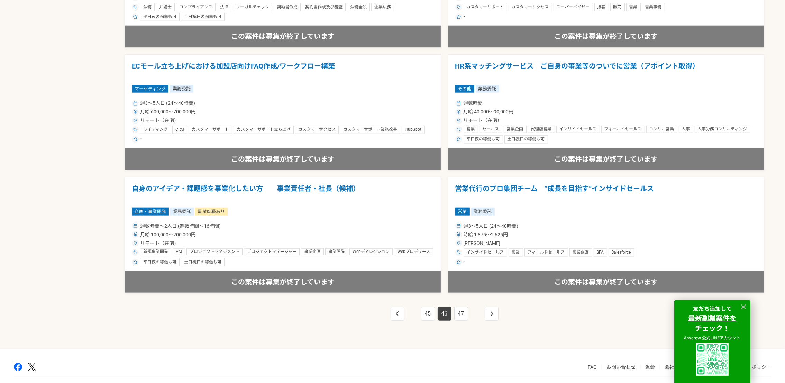
scroll to position [1140, 0]
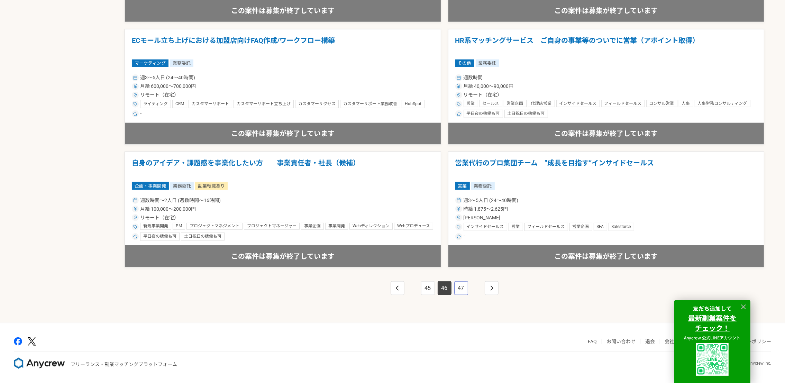
click at [457, 285] on link "47" at bounding box center [461, 288] width 14 height 14
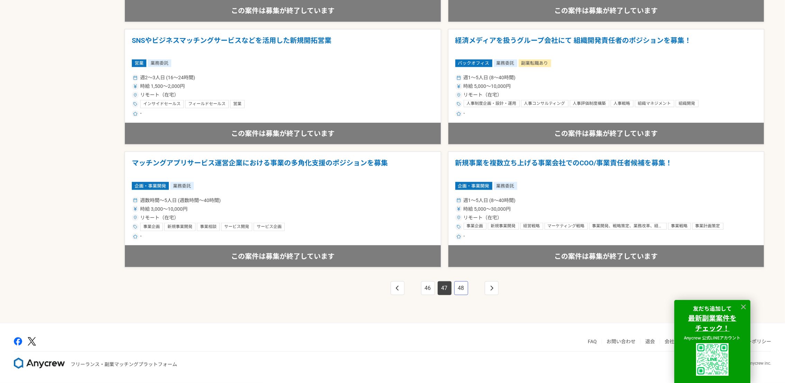
click at [457, 285] on link "48" at bounding box center [461, 288] width 14 height 14
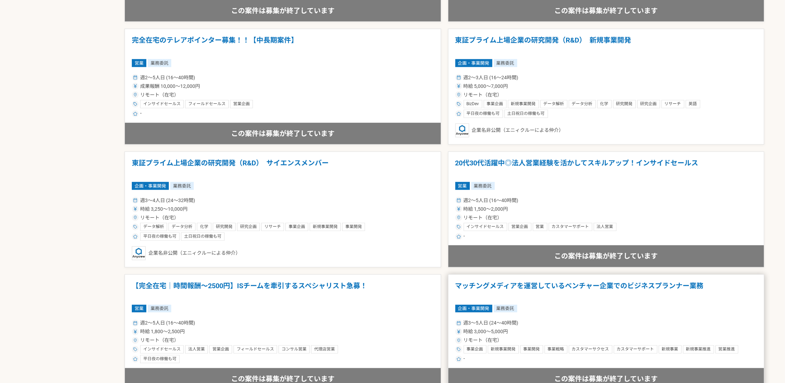
scroll to position [882, 0]
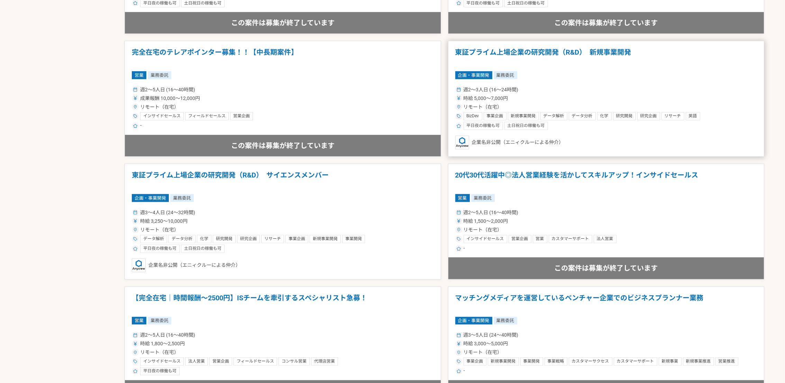
click at [536, 124] on div "土日祝日の稼働も可" at bounding box center [526, 126] width 44 height 8
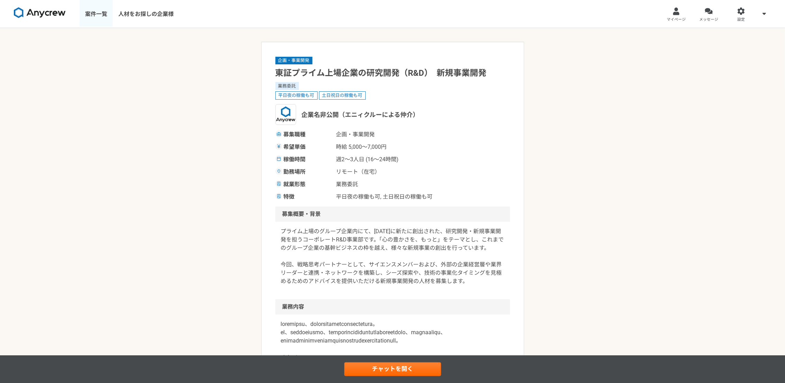
click at [98, 15] on link "案件一覧" at bounding box center [96, 14] width 33 height 28
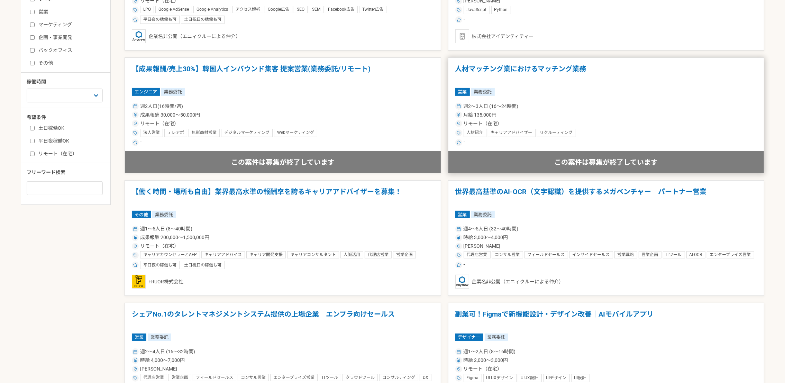
scroll to position [259, 0]
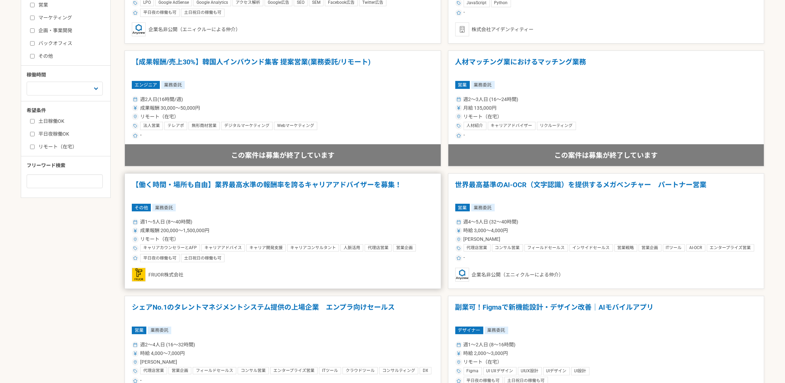
click at [234, 183] on h1 "【働く時間・場所も自由】業界最高水準の報酬率を誇るキャリアアドバイザーを募集！" at bounding box center [283, 189] width 302 height 18
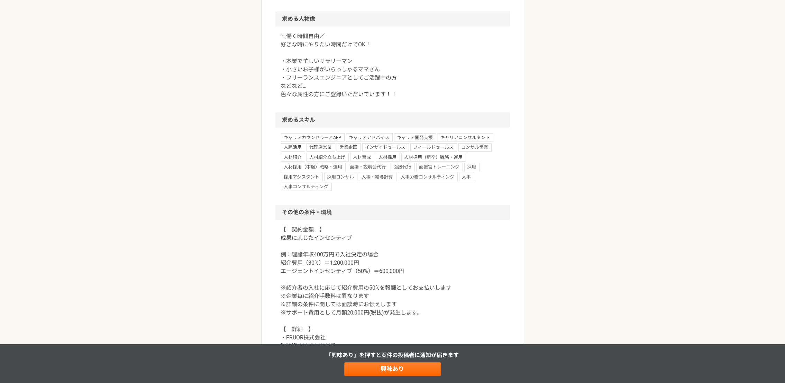
scroll to position [570, 0]
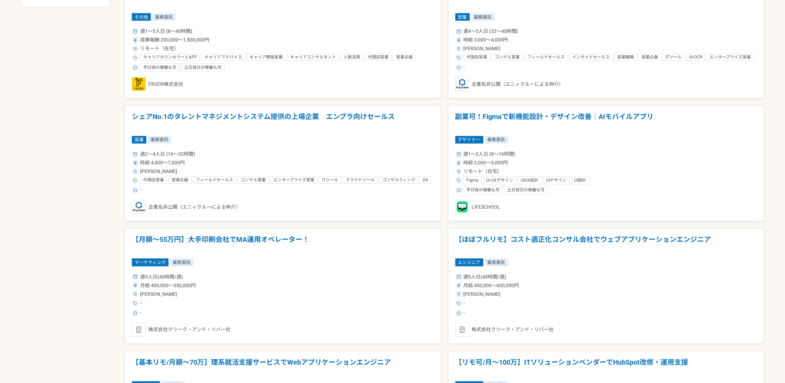
scroll to position [466, 0]
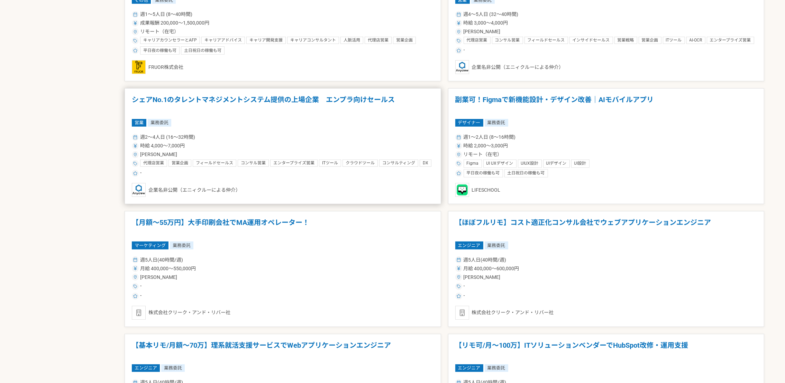
click at [272, 99] on h1 "シェアNo.1のタレントマネジメントシステム提供の上場企業　エンプラ向けセールス" at bounding box center [283, 104] width 302 height 18
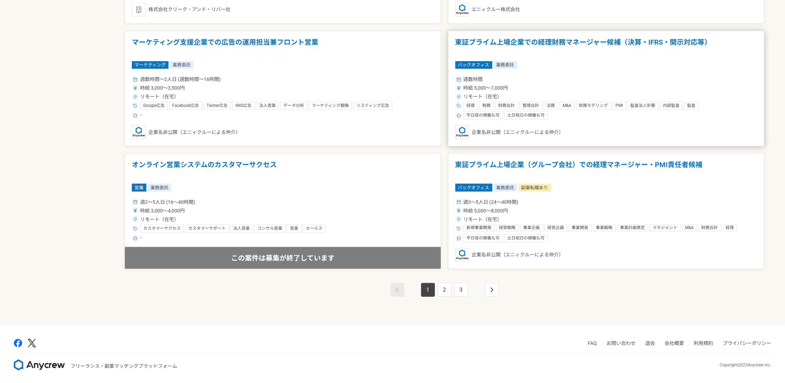
scroll to position [1140, 0]
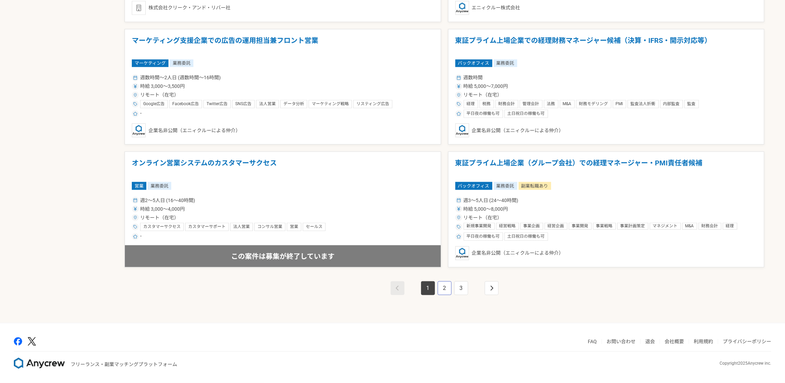
click at [444, 289] on link "2" at bounding box center [444, 288] width 14 height 14
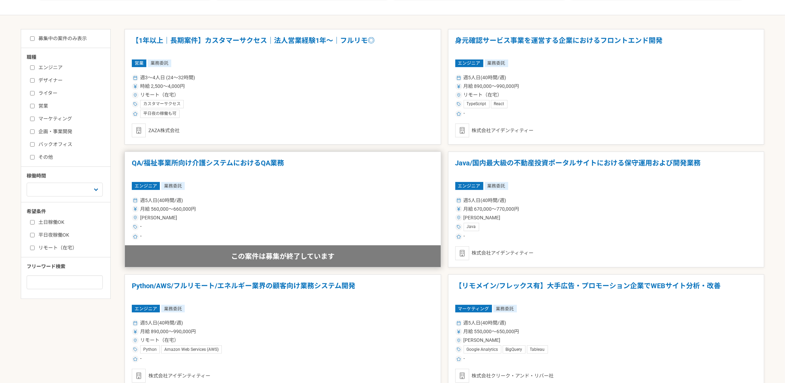
scroll to position [259, 0]
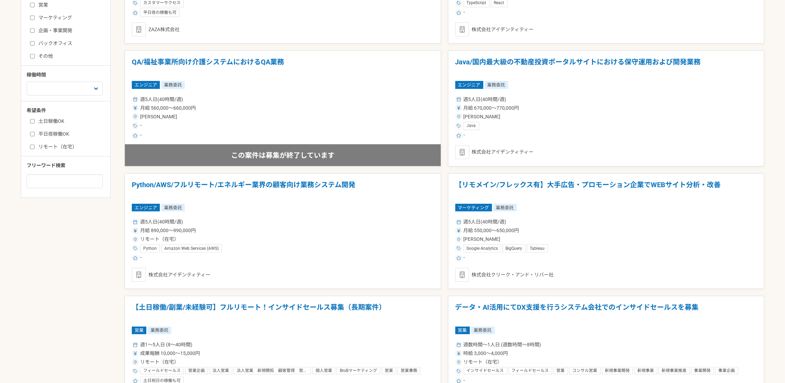
click at [493, 232] on span "月給 550,000〜650,000円" at bounding box center [491, 230] width 56 height 7
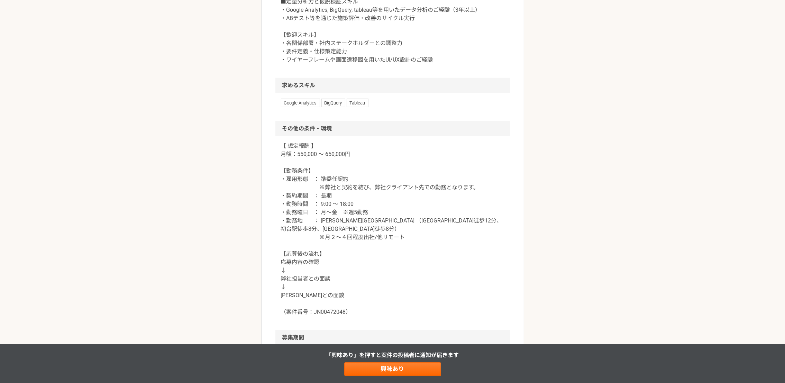
scroll to position [518, 0]
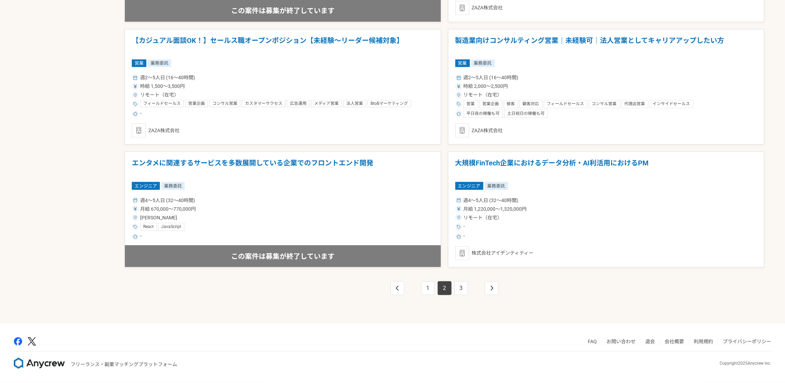
scroll to position [1140, 0]
click at [462, 290] on link "3" at bounding box center [461, 288] width 14 height 14
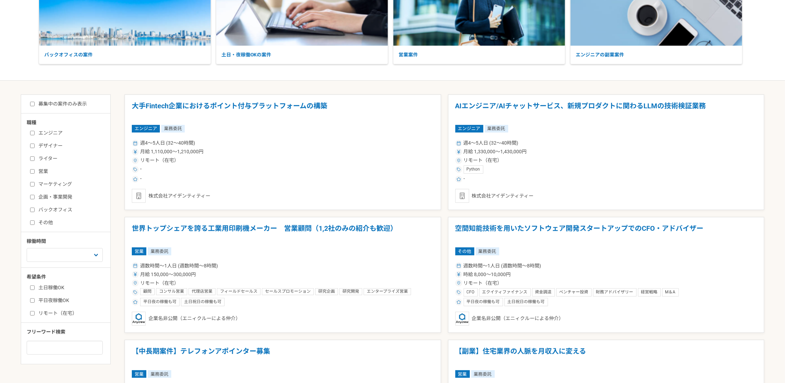
scroll to position [104, 0]
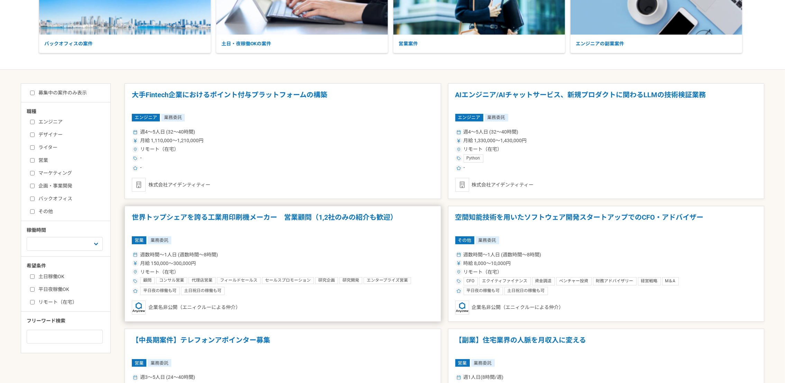
click at [292, 219] on h1 "世界トップシェアを誇る工業用印刷機メーカー　営業顧問（1,2社のみの紹介も歓迎）" at bounding box center [283, 222] width 302 height 18
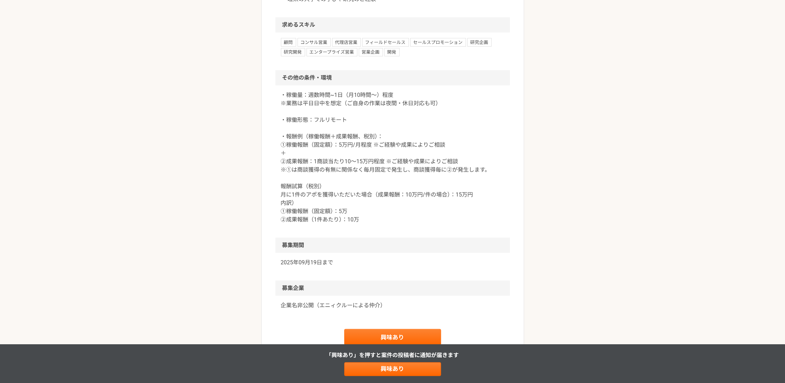
scroll to position [830, 0]
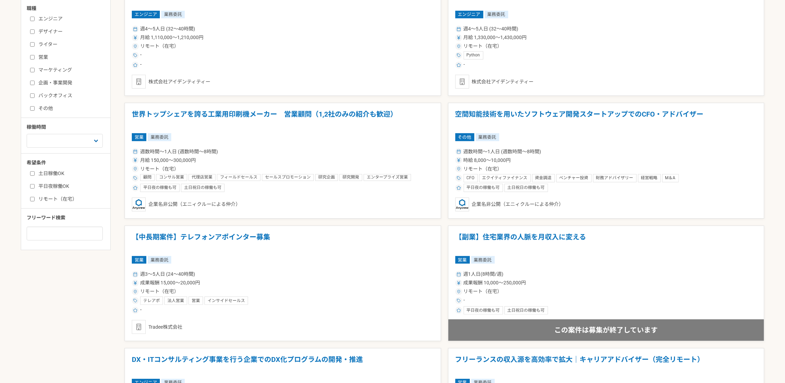
scroll to position [207, 0]
click at [157, 158] on span "月給 150,000〜300,000円" at bounding box center [168, 159] width 56 height 7
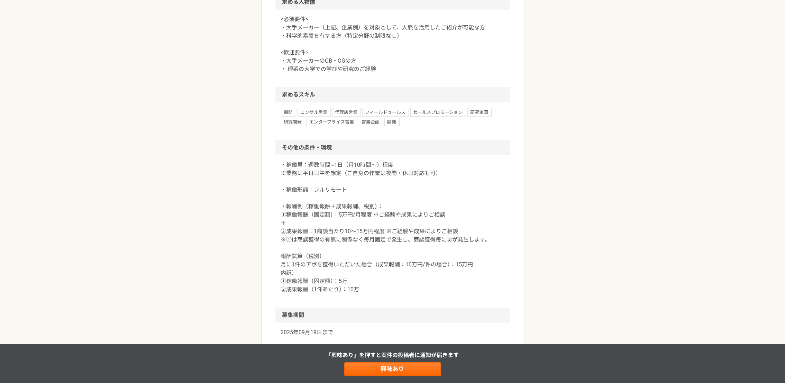
scroll to position [726, 0]
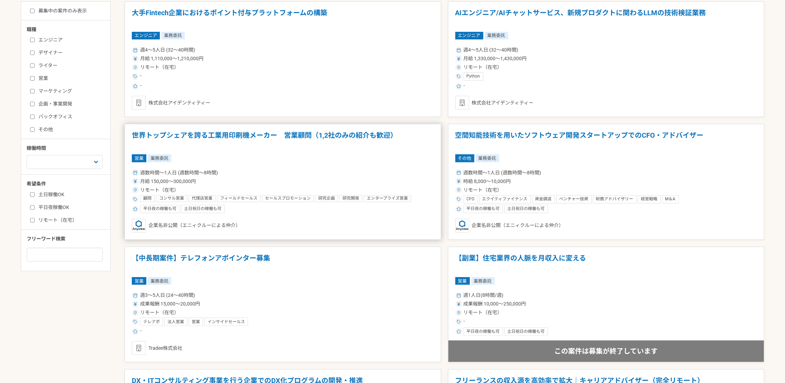
scroll to position [207, 0]
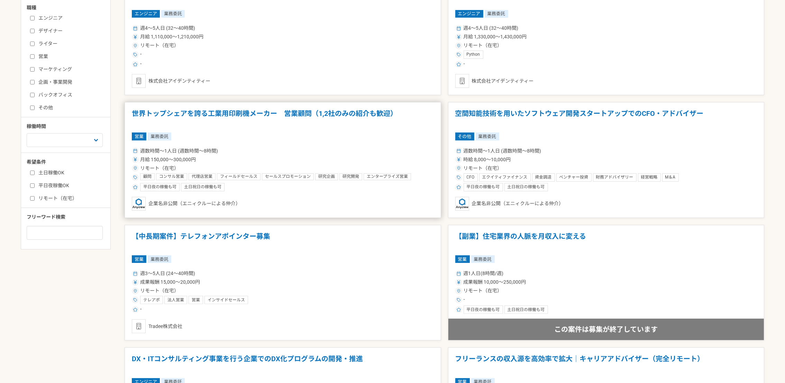
drag, startPoint x: 279, startPoint y: 112, endPoint x: 235, endPoint y: 115, distance: 44.1
click at [235, 115] on h1 "世界トップシェアを誇る工業用印刷機メーカー　営業顧問（1,2社のみの紹介も歓迎）" at bounding box center [283, 118] width 302 height 18
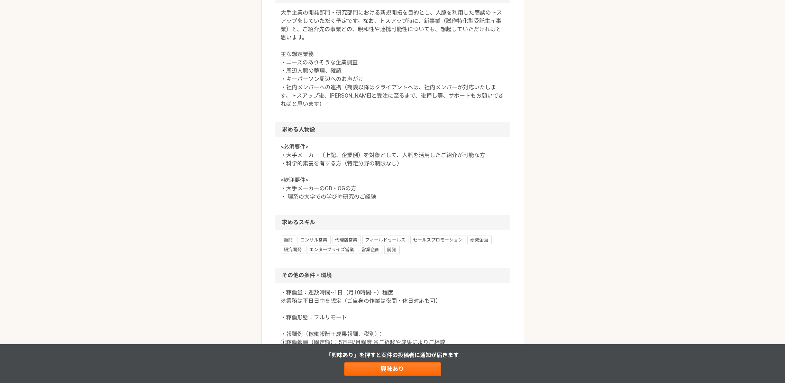
scroll to position [581, 0]
